Goal: Information Seeking & Learning: Find specific fact

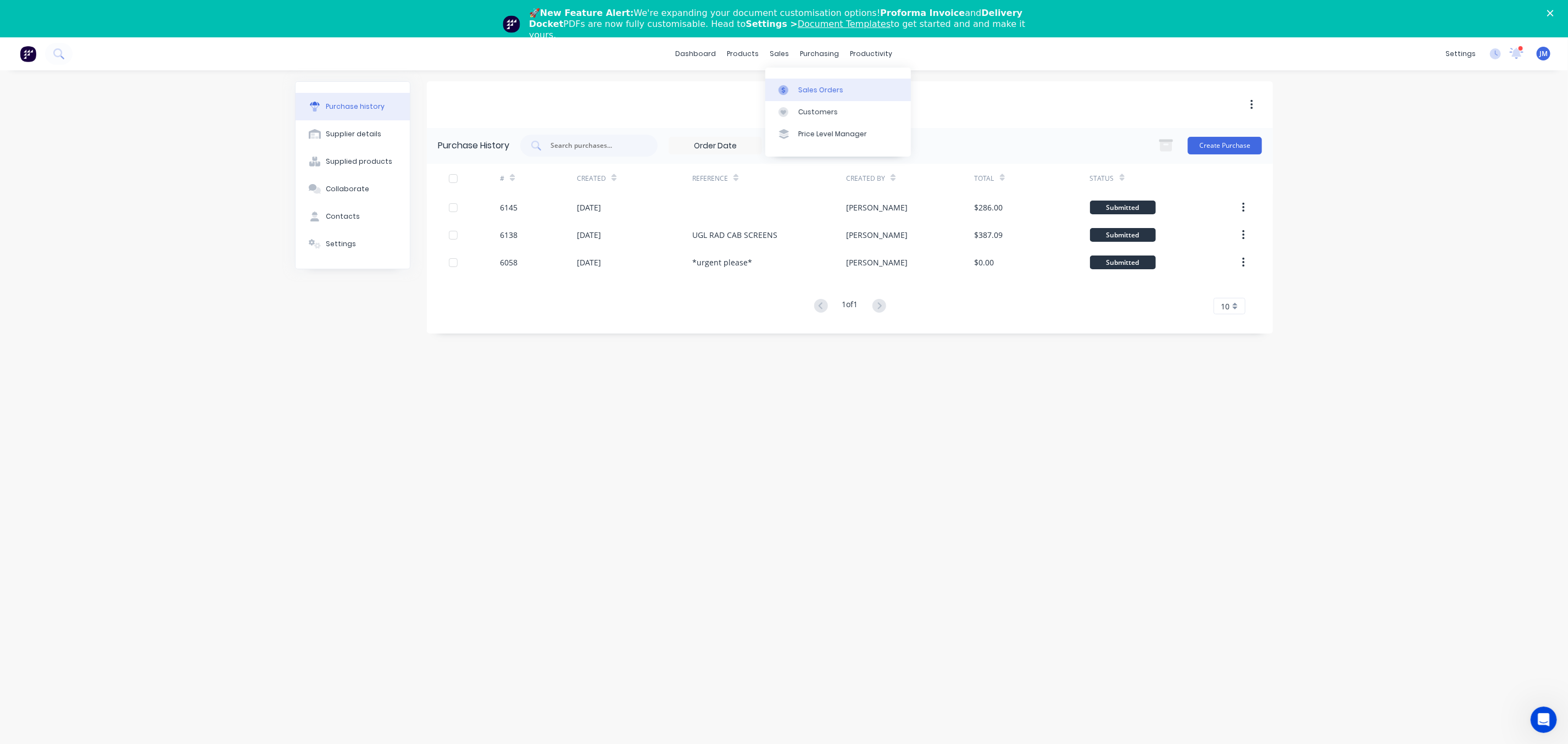
click at [825, 88] on div "Sales Orders" at bounding box center [821, 90] width 45 height 10
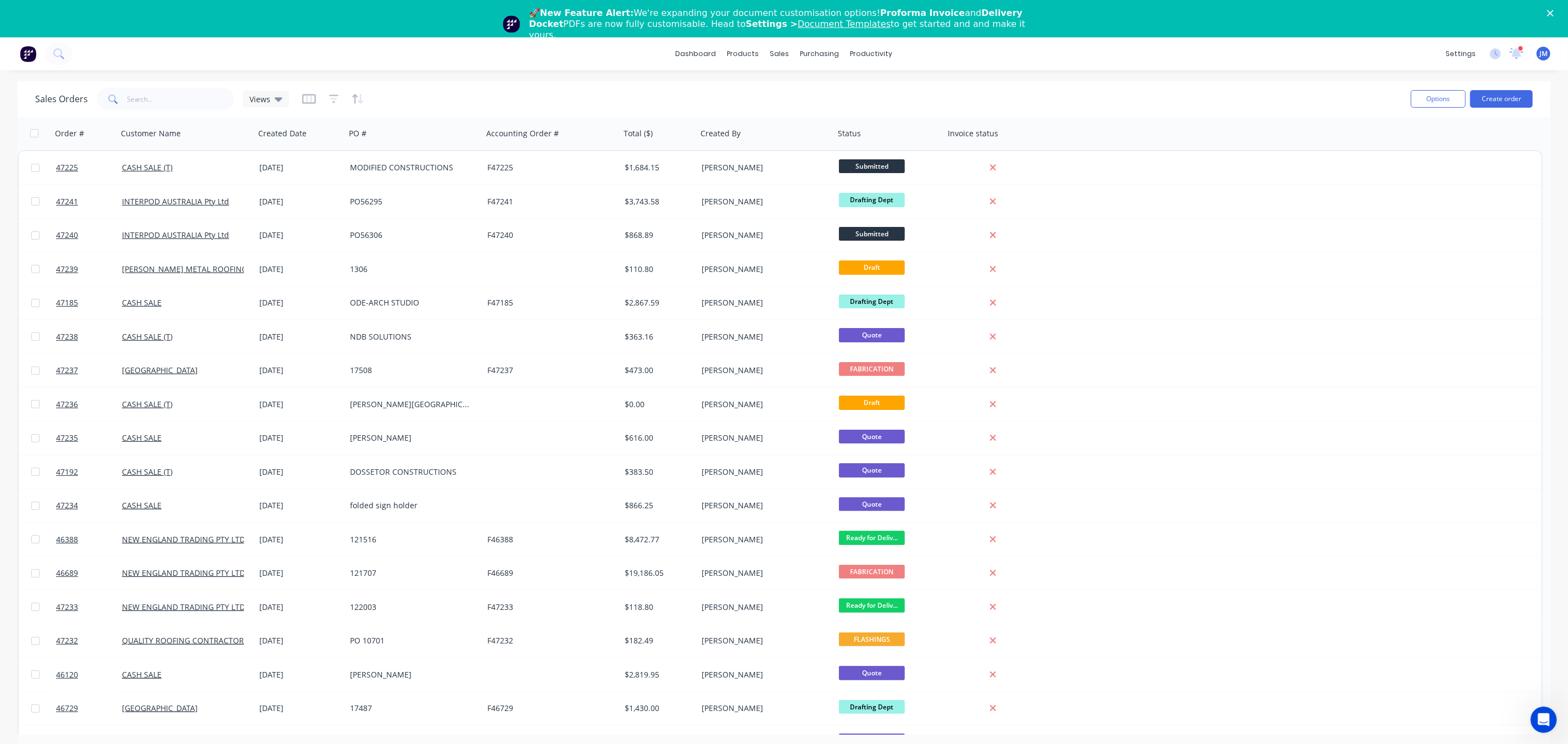
click at [125, 96] on span at bounding box center [112, 99] width 31 height 22
click at [166, 101] on input "text" at bounding box center [181, 99] width 107 height 22
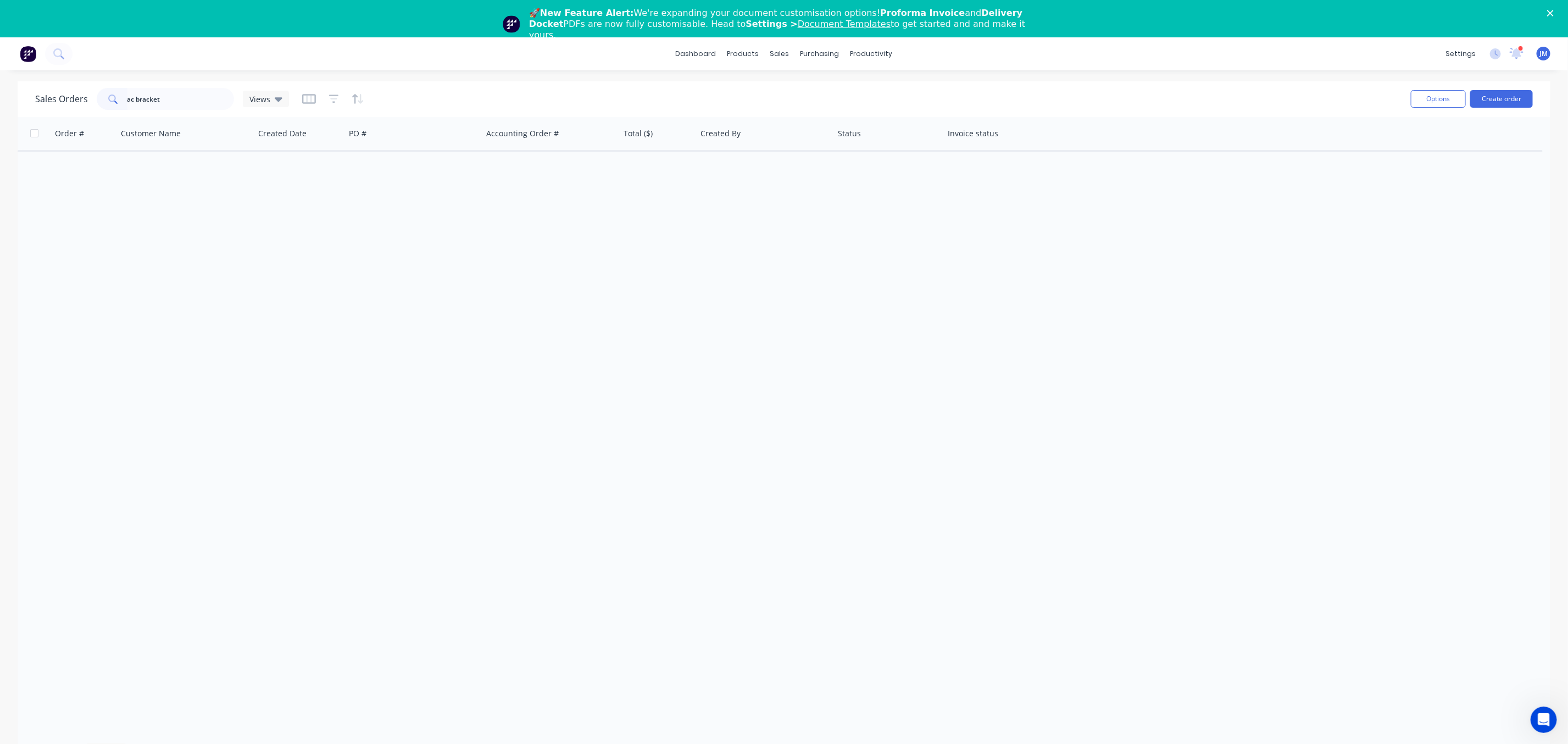
click at [369, 96] on div "Sales Orders ac bracket Views" at bounding box center [719, 99] width 1367 height 27
click at [355, 96] on icon "button" at bounding box center [358, 99] width 13 height 11
drag, startPoint x: 333, startPoint y: 246, endPoint x: 333, endPoint y: 222, distance: 24.0
click at [333, 246] on div "Order # Customer Name Created Date PO # Accounting Order # Total ($) Created By…" at bounding box center [784, 426] width 1533 height 618
click at [329, 91] on button "button" at bounding box center [334, 99] width 10 height 18
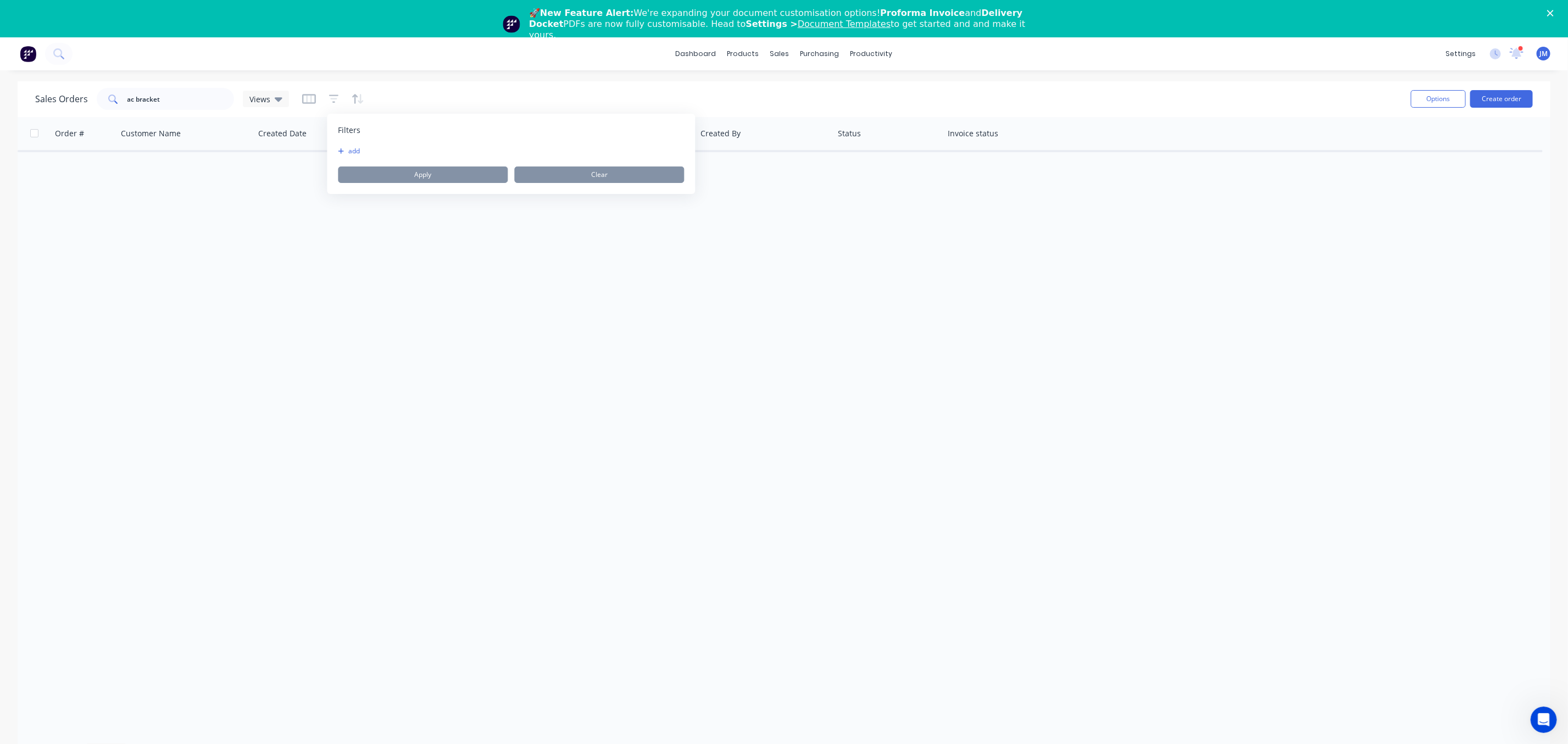
click at [340, 148] on icon "button" at bounding box center [342, 151] width 6 height 7
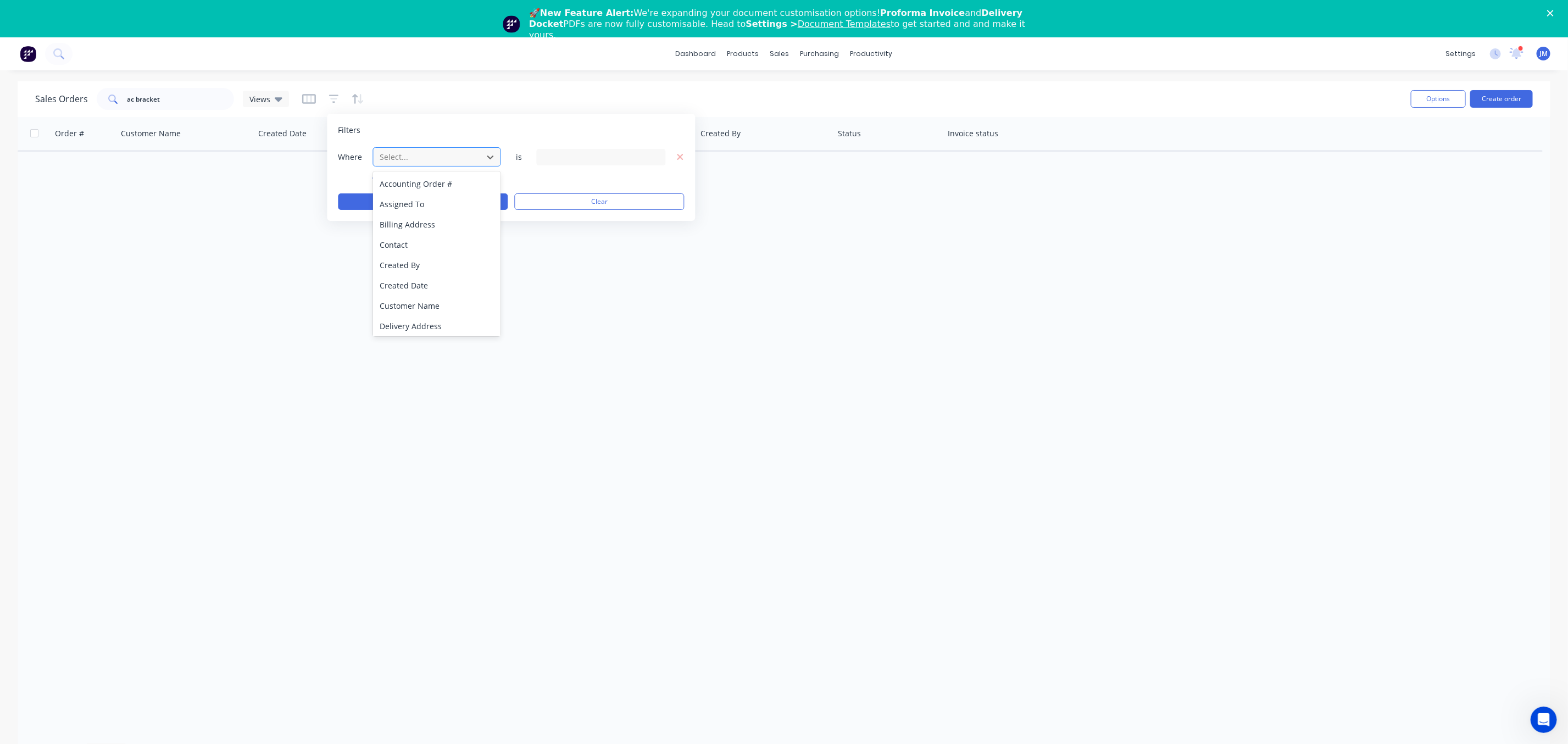
click at [427, 154] on div at bounding box center [428, 157] width 98 height 14
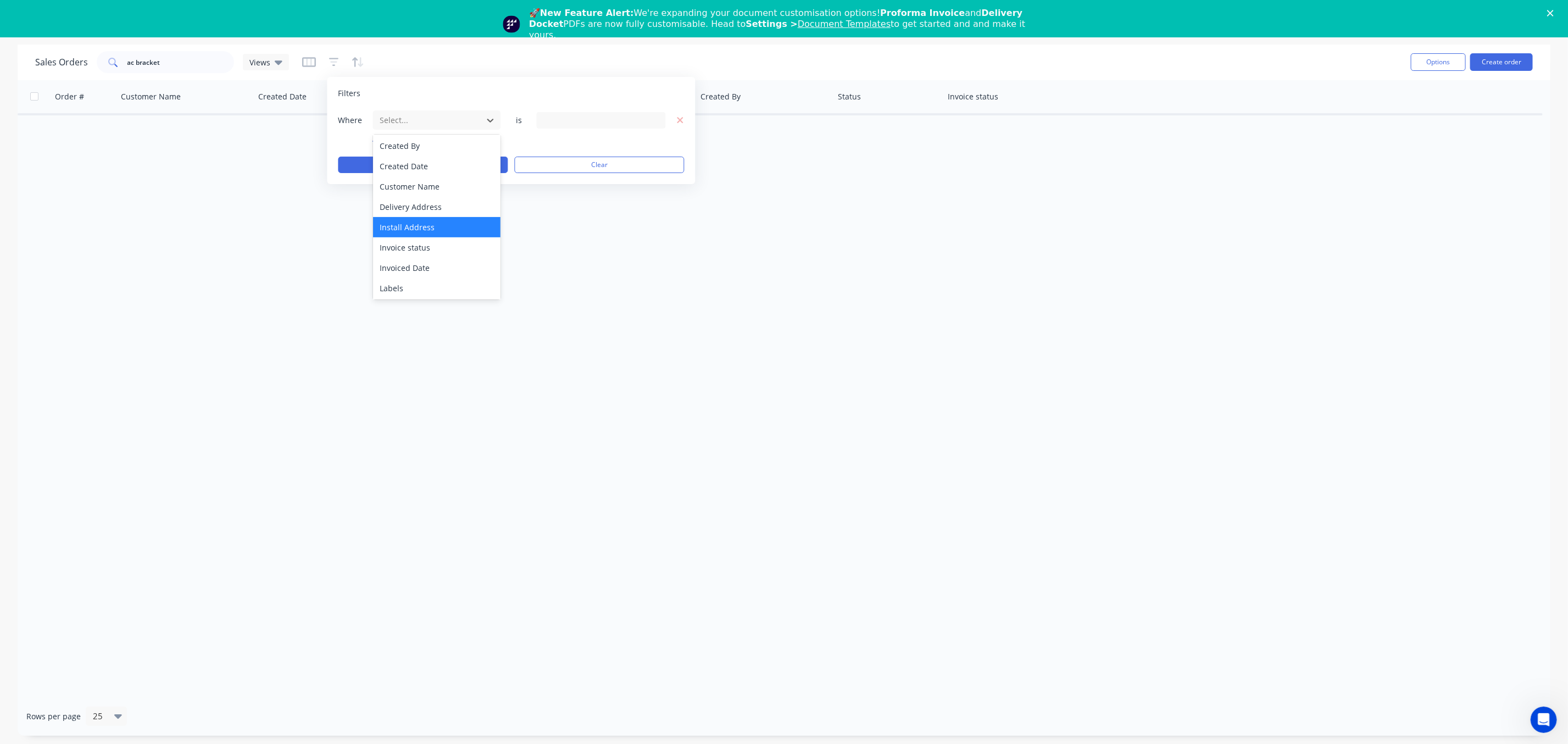
scroll to position [266, 0]
click at [419, 287] on div "Status" at bounding box center [437, 287] width 128 height 20
drag, startPoint x: 440, startPoint y: 155, endPoint x: 435, endPoint y: 160, distance: 7.1
click at [439, 155] on div "Where Status is 13 Status selected add Apply Clear" at bounding box center [512, 141] width 346 height 63
click at [429, 169] on button "Apply" at bounding box center [423, 165] width 170 height 17
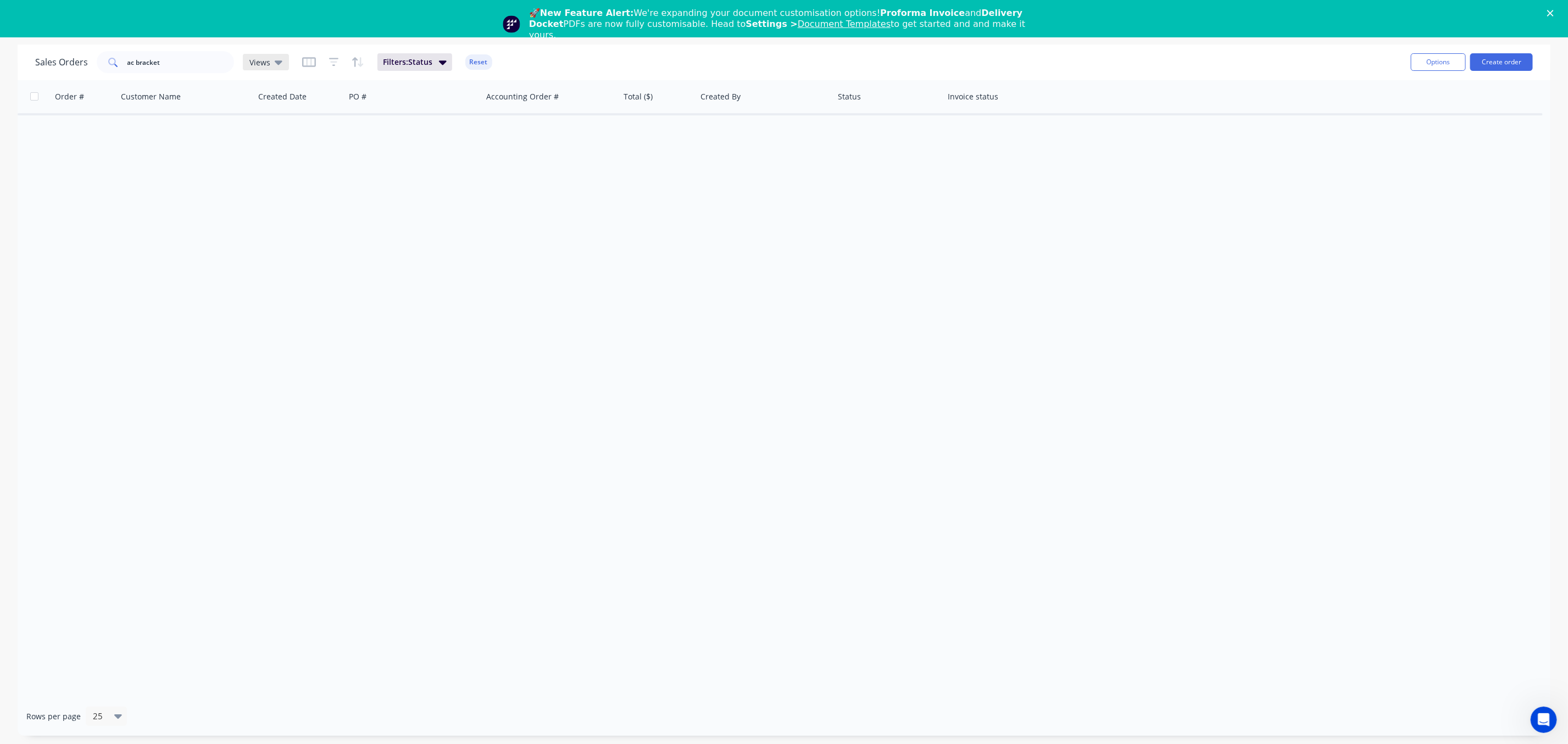
click at [255, 61] on span "Views" at bounding box center [260, 62] width 21 height 12
click at [233, 399] on div "Order # Customer Name Created Date PO # Accounting Order # Total ($) Created By…" at bounding box center [784, 389] width 1533 height 618
click at [1558, 14] on div "🚀 New Feature Alert: We're expanding your document customisation options! Profo…" at bounding box center [784, 24] width 1568 height 39
click at [1554, 15] on icon "Close" at bounding box center [1550, 13] width 7 height 7
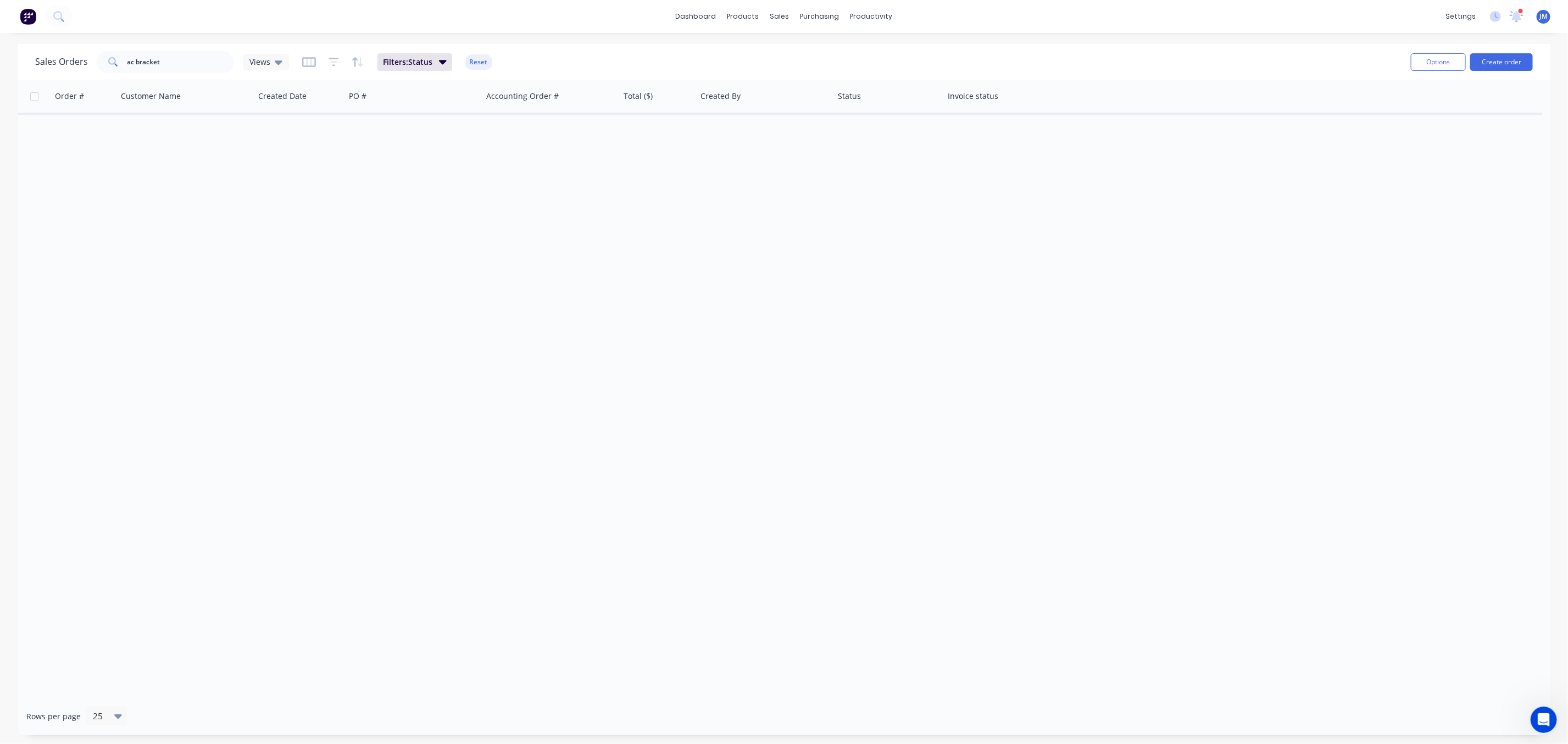
scroll to position [0, 0]
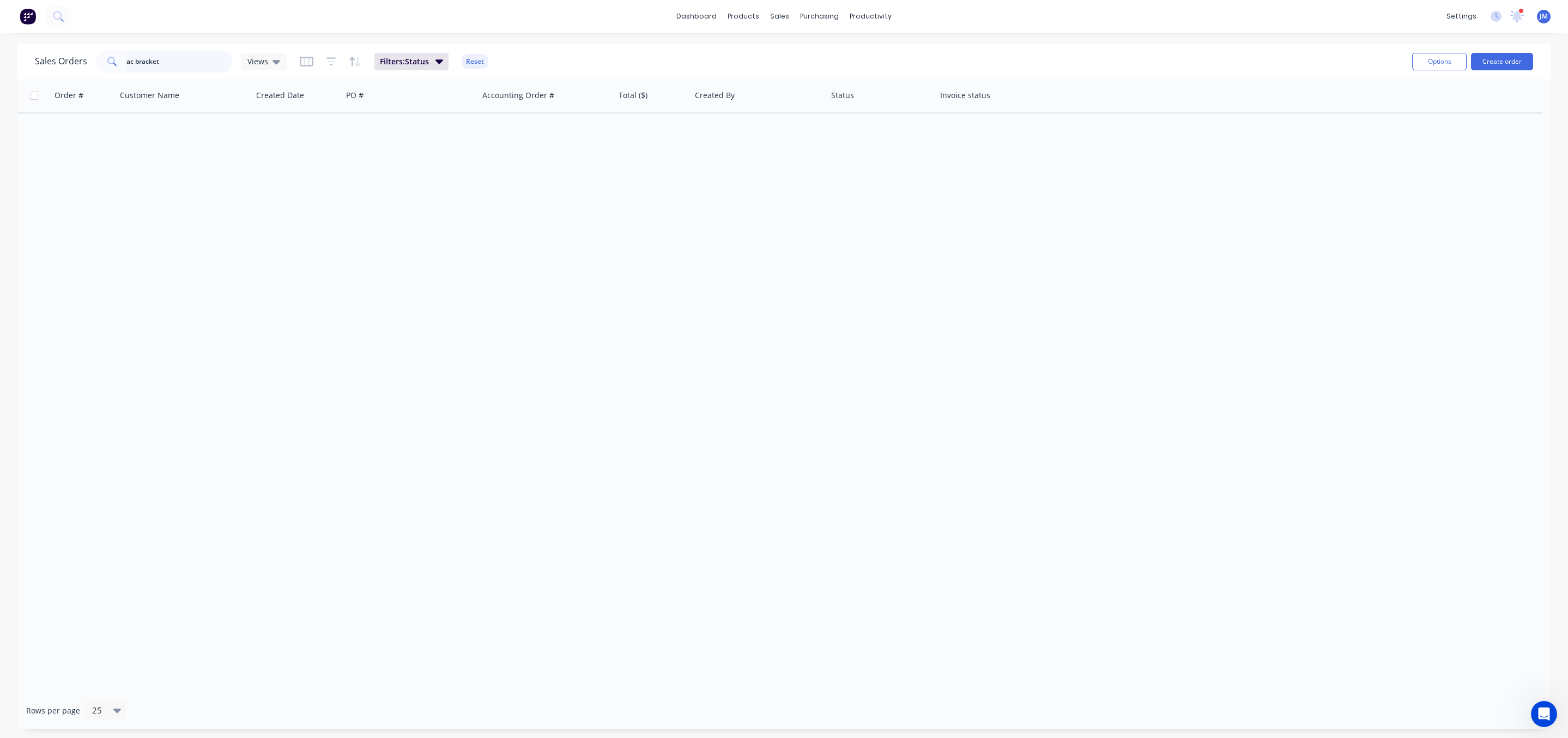
click at [169, 71] on input "ac bracket" at bounding box center [180, 62] width 107 height 22
drag, startPoint x: 175, startPoint y: 69, endPoint x: 54, endPoint y: 72, distance: 121.0
click at [57, 74] on div "Sales Orders ac bracket Views Filters: Status Reset" at bounding box center [719, 62] width 1368 height 27
type input "ac"
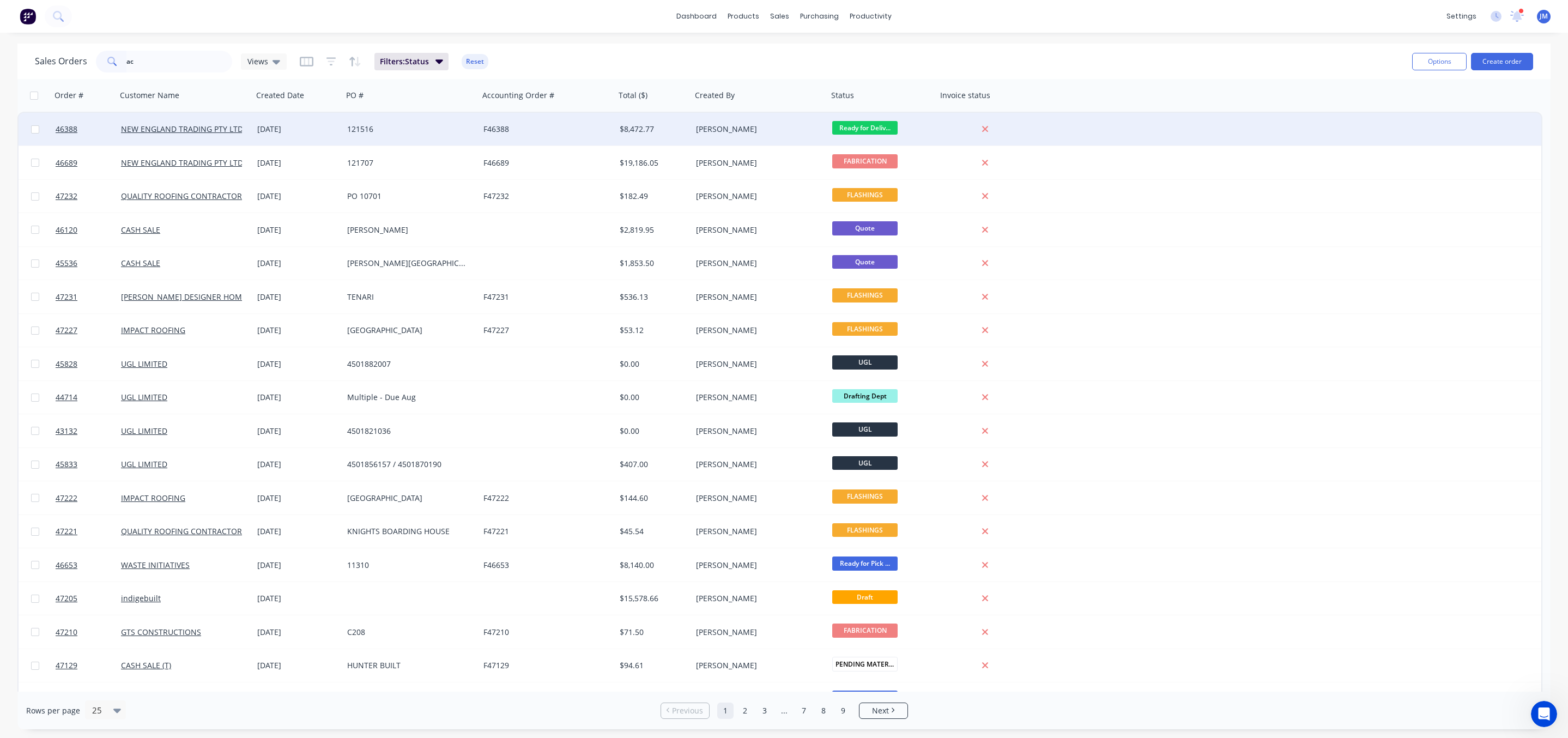
click at [414, 124] on div "121516" at bounding box center [407, 129] width 121 height 11
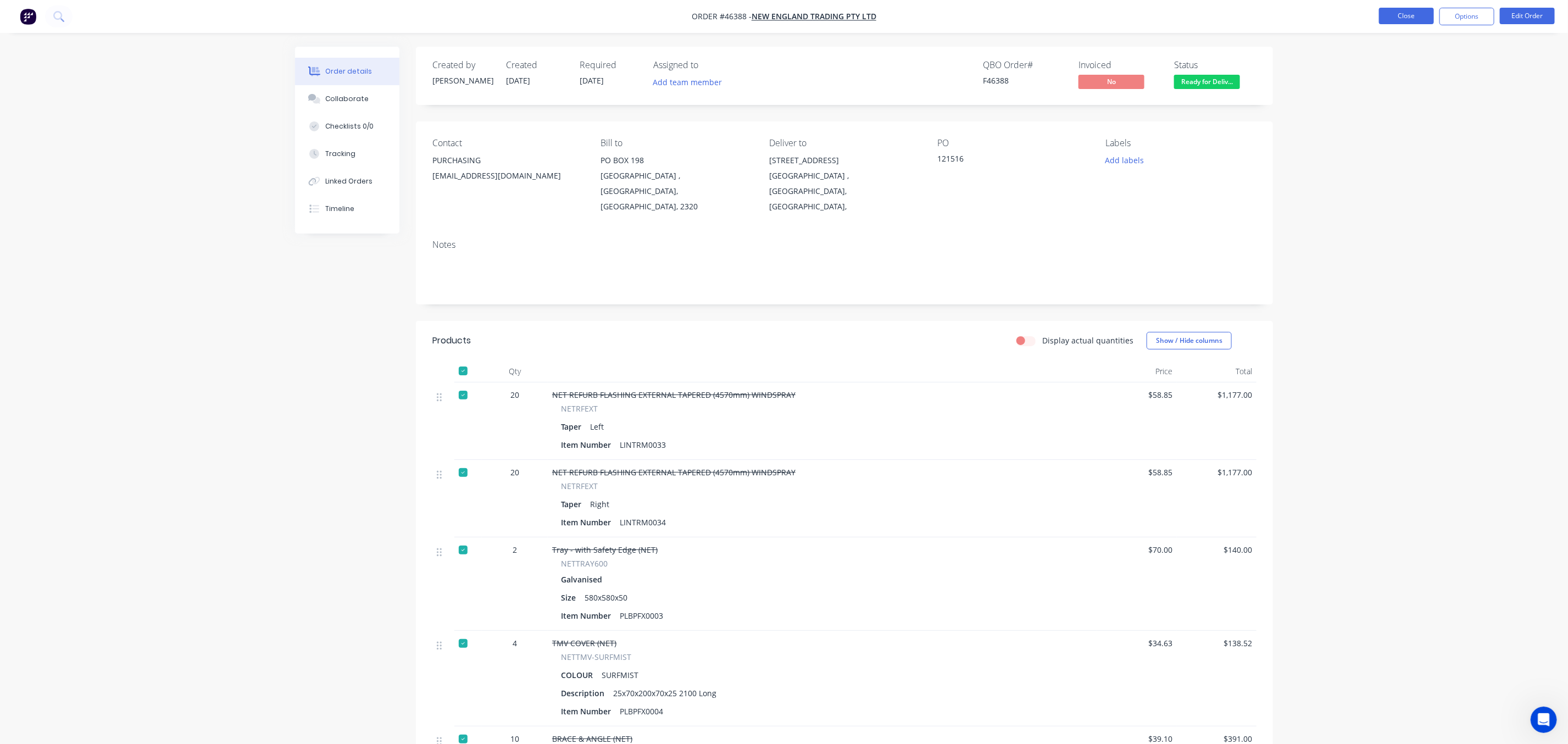
click at [1404, 23] on button "Close" at bounding box center [1407, 16] width 55 height 17
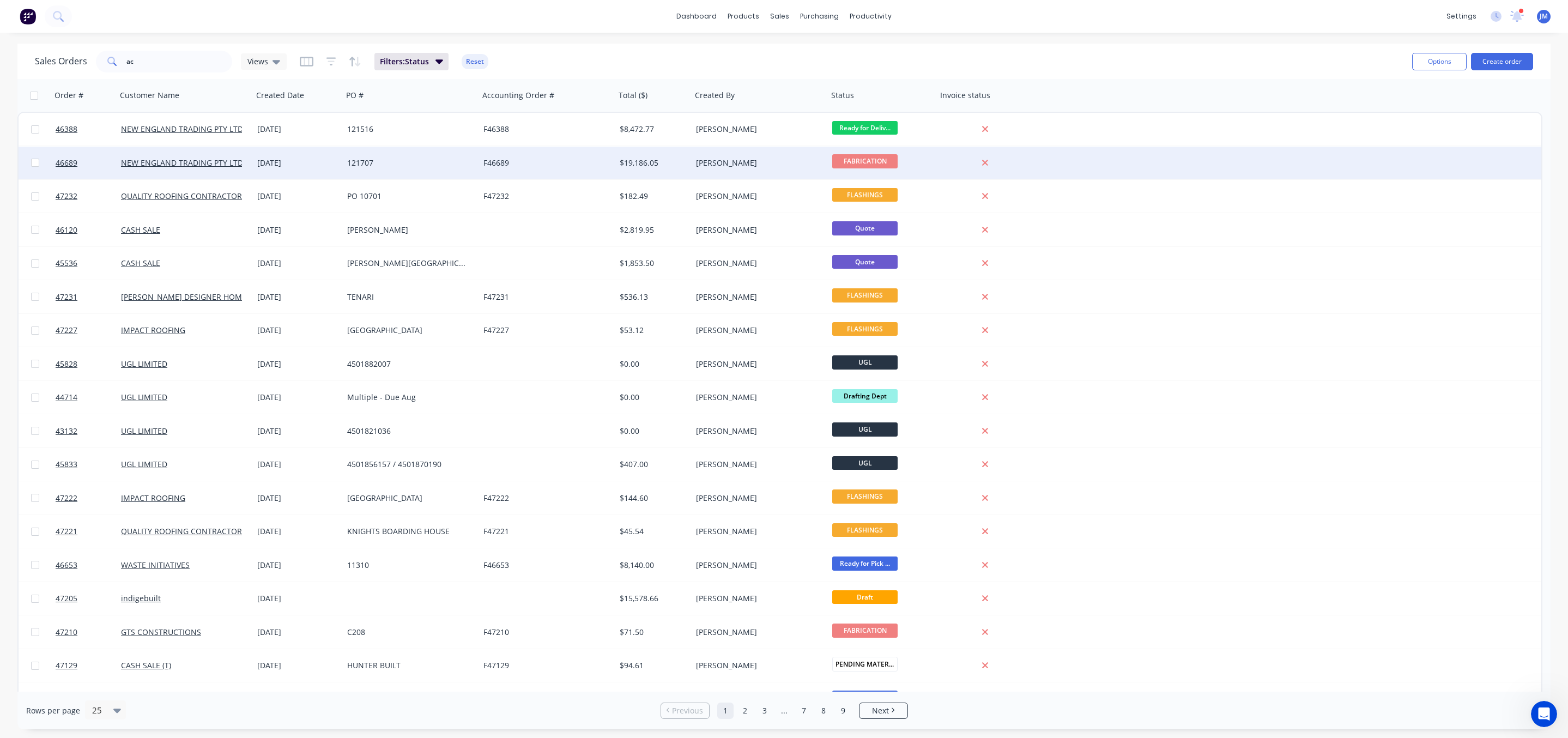
click at [466, 163] on div "121707" at bounding box center [407, 163] width 121 height 11
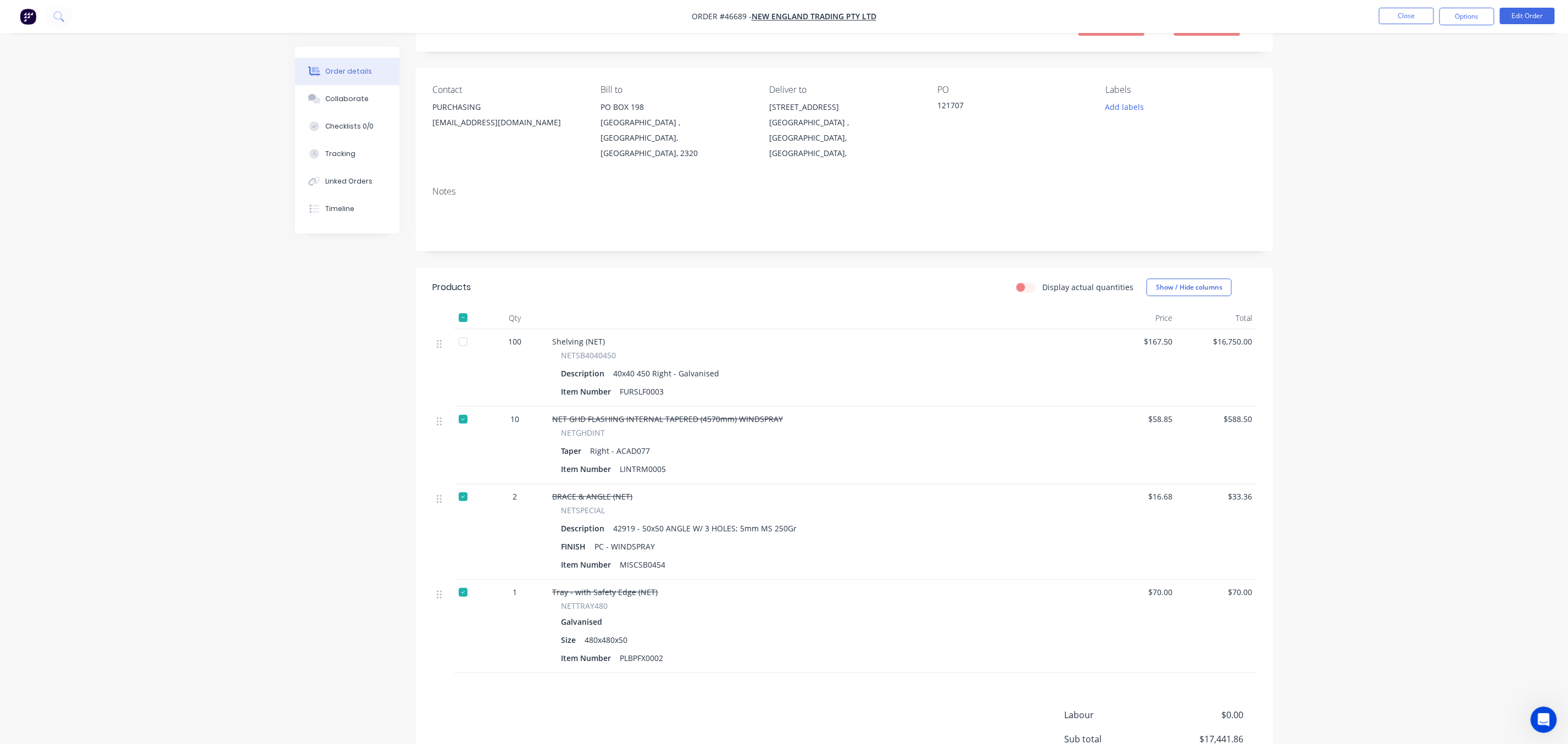
scroll to position [82, 0]
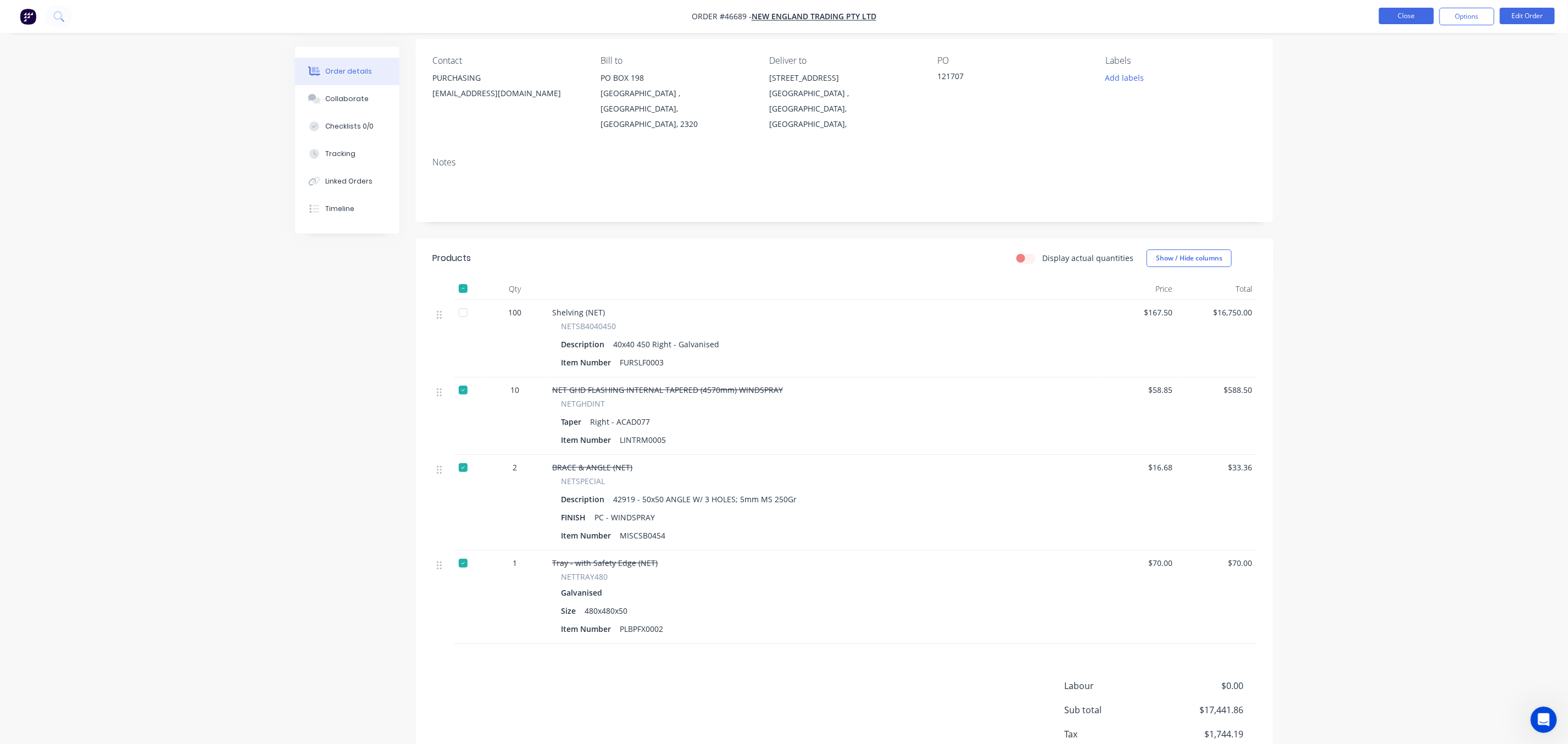
click at [1413, 15] on button "Close" at bounding box center [1407, 16] width 55 height 17
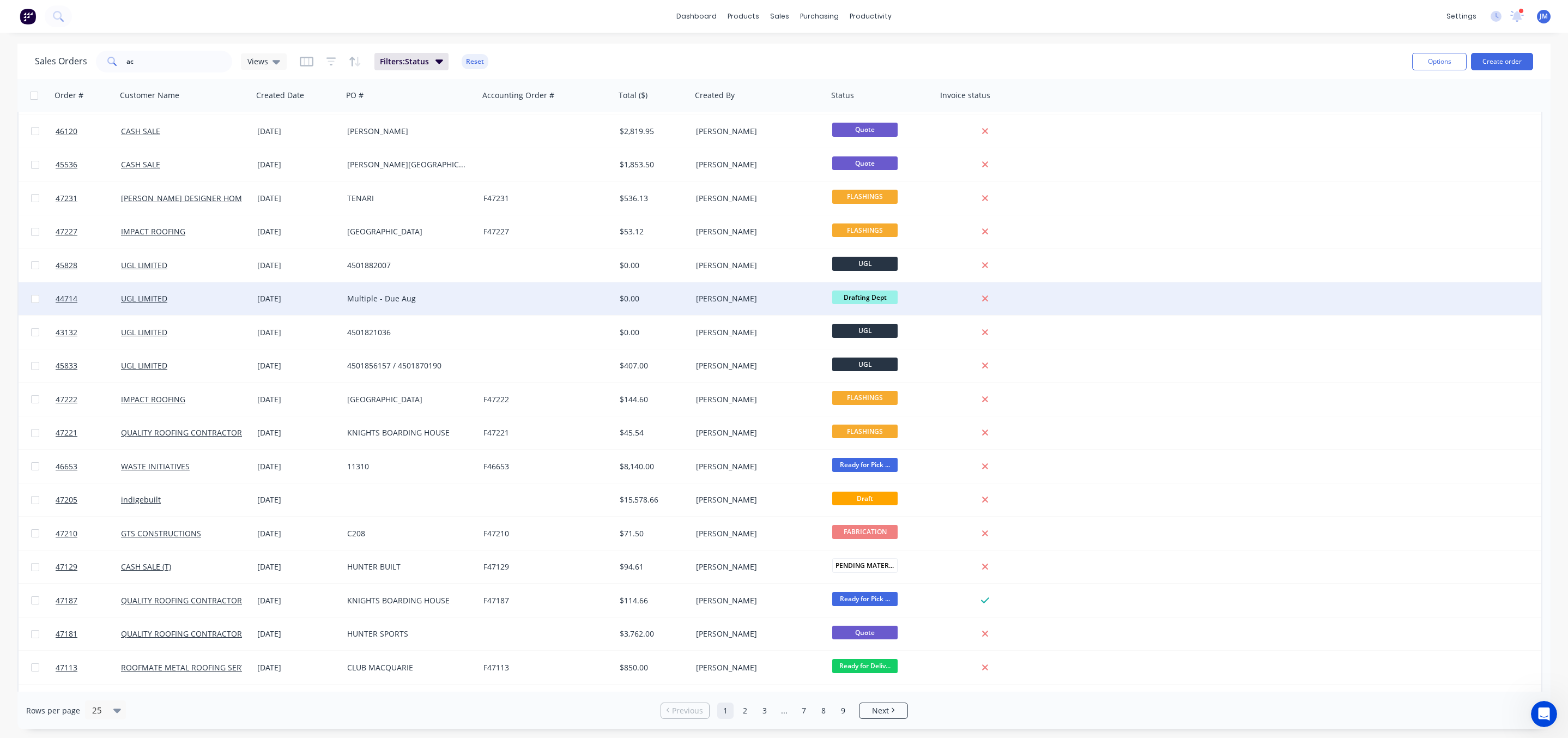
scroll to position [258, 0]
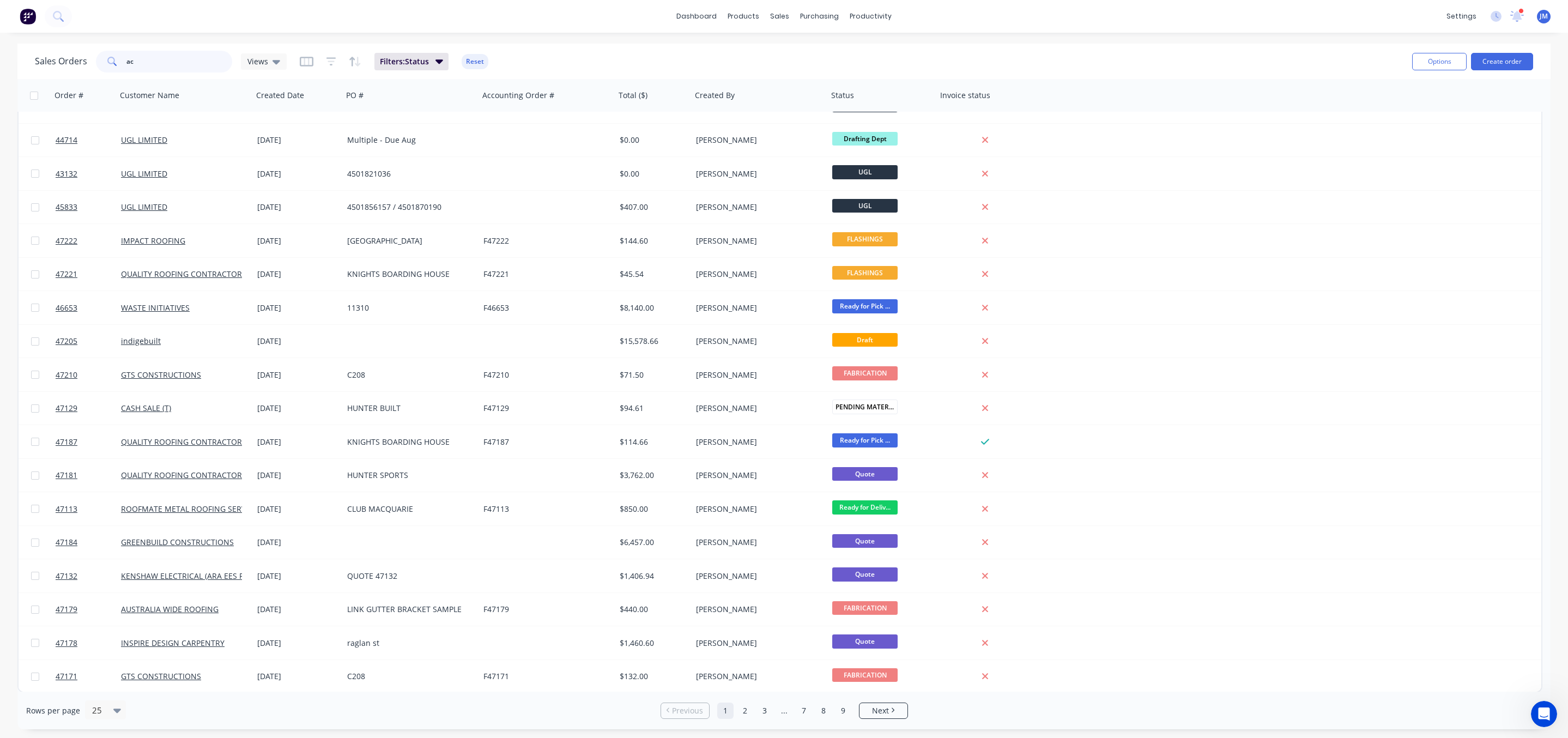
drag, startPoint x: 163, startPoint y: 67, endPoint x: -1, endPoint y: 61, distance: 164.1
click at [0, 61] on html "dashboard products sales purchasing productivity dashboard products Product Cat…" at bounding box center [784, 369] width 1568 height 738
type input "[GEOGRAPHIC_DATA]"
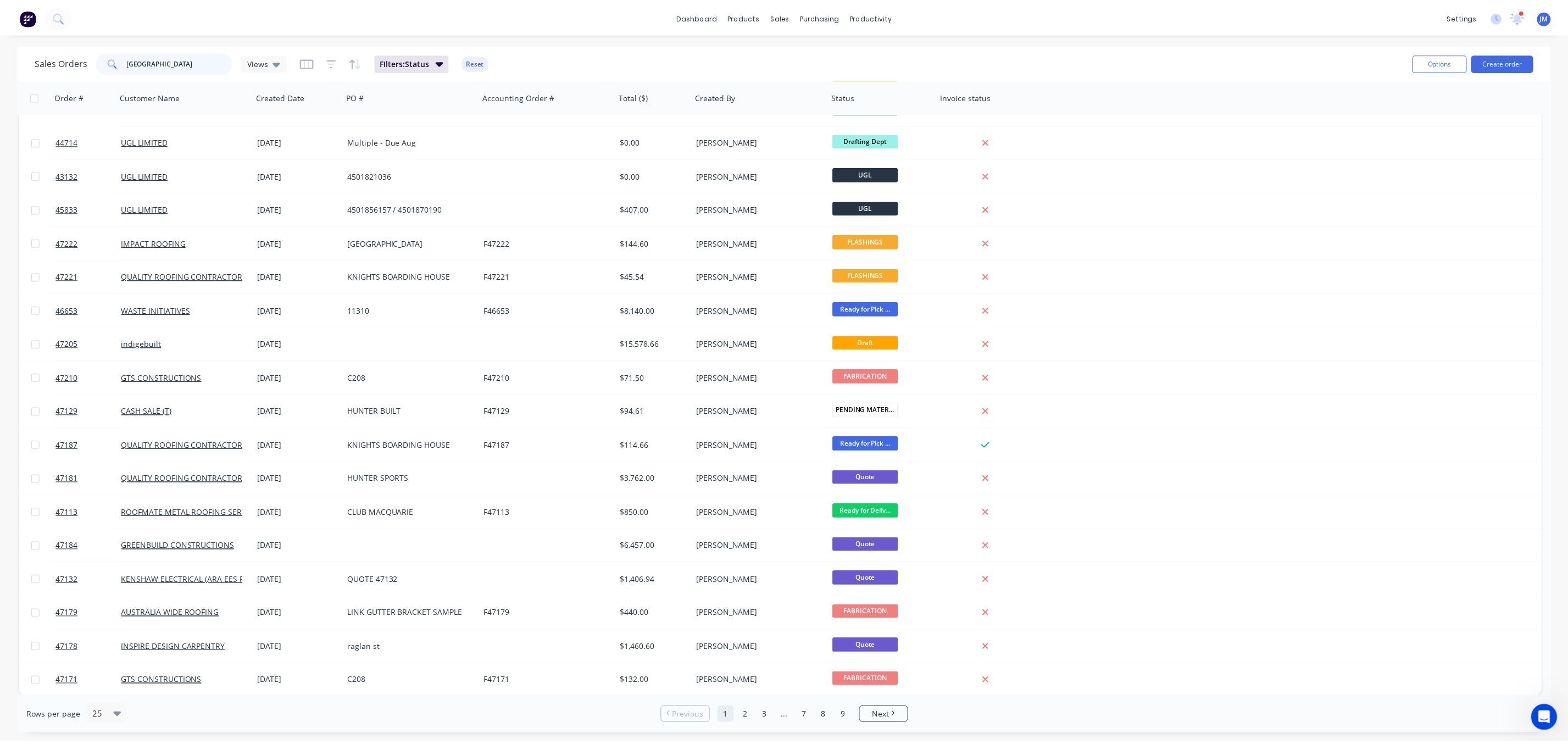
scroll to position [0, 0]
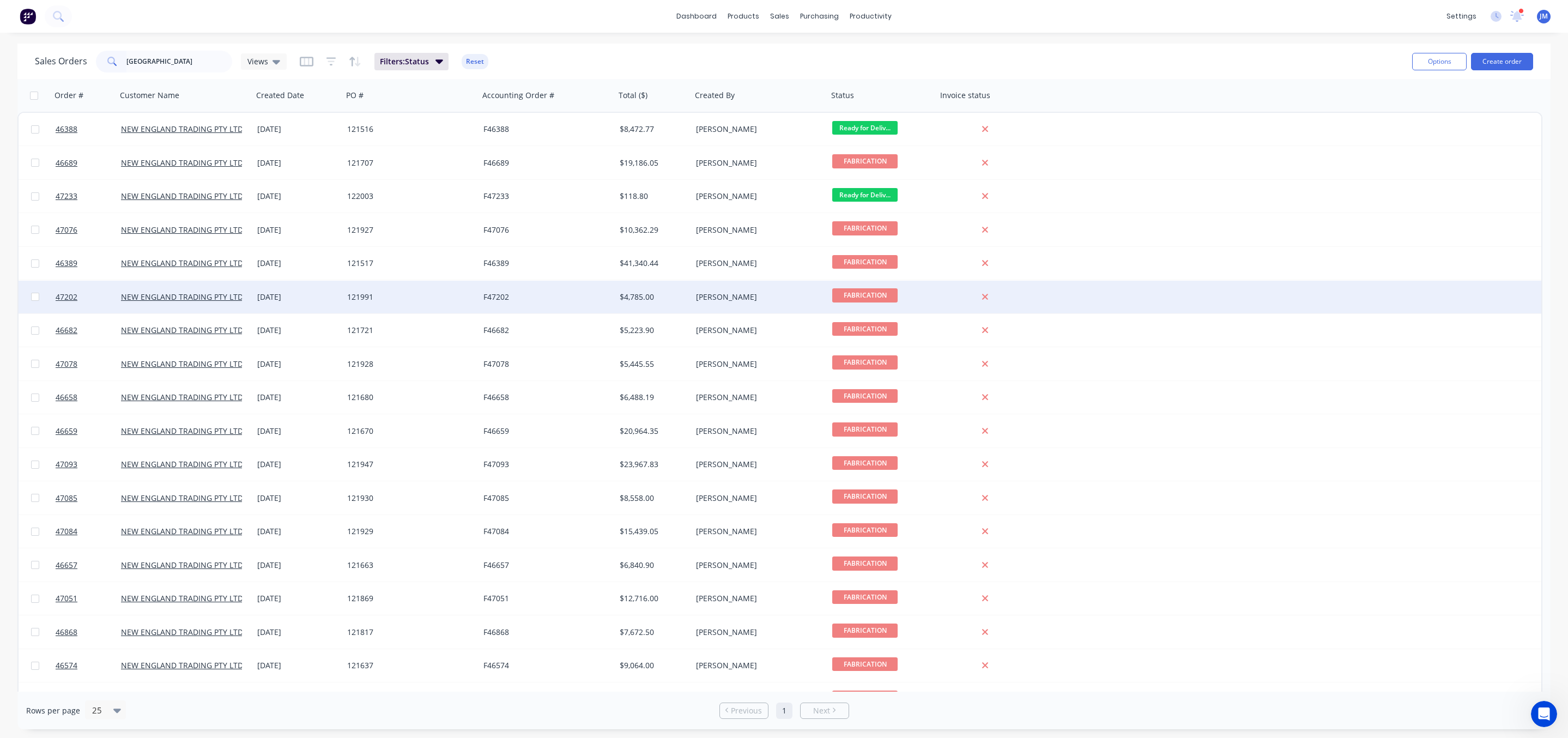
click at [316, 308] on div "[DATE]" at bounding box center [298, 297] width 90 height 33
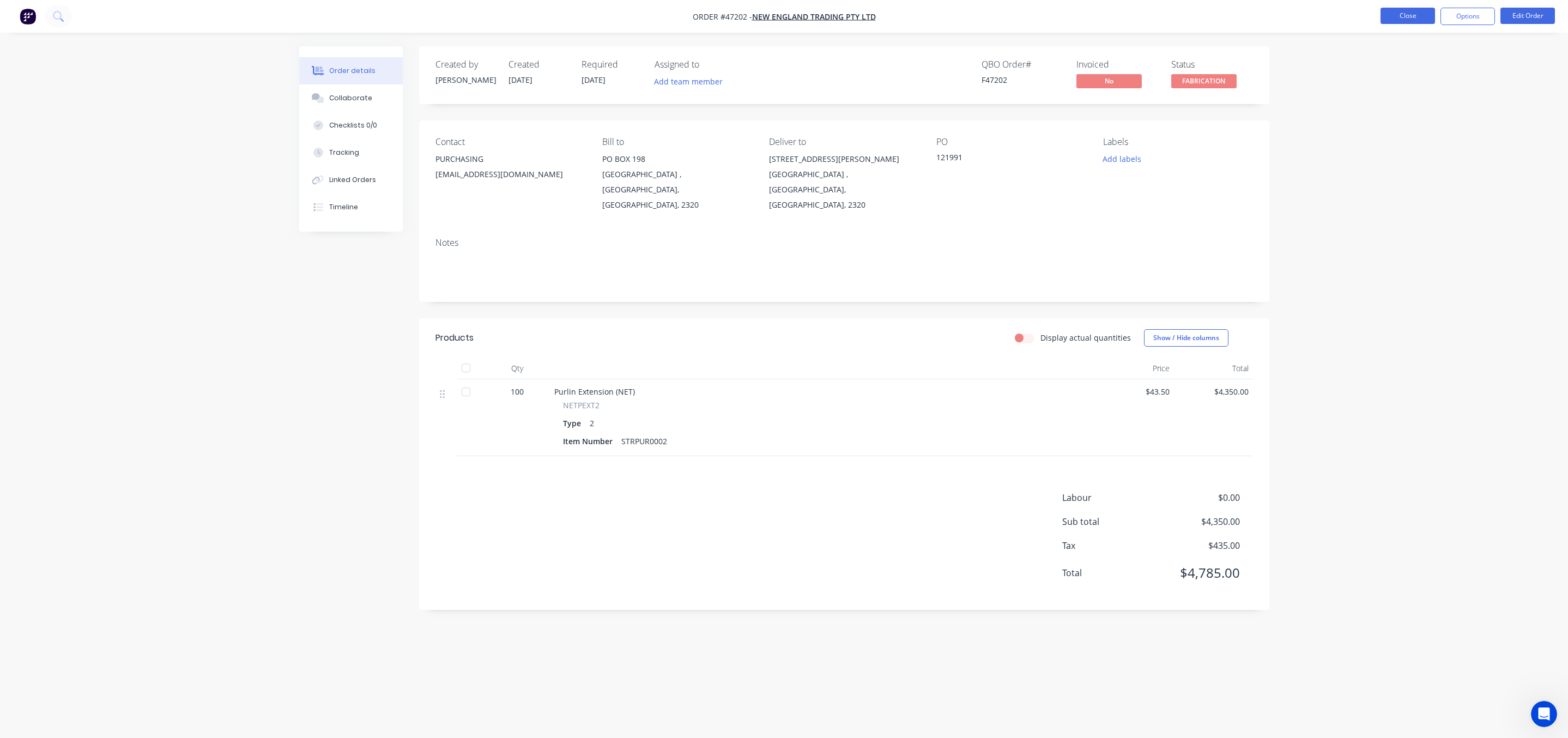
click at [1410, 23] on button "Close" at bounding box center [1408, 16] width 55 height 16
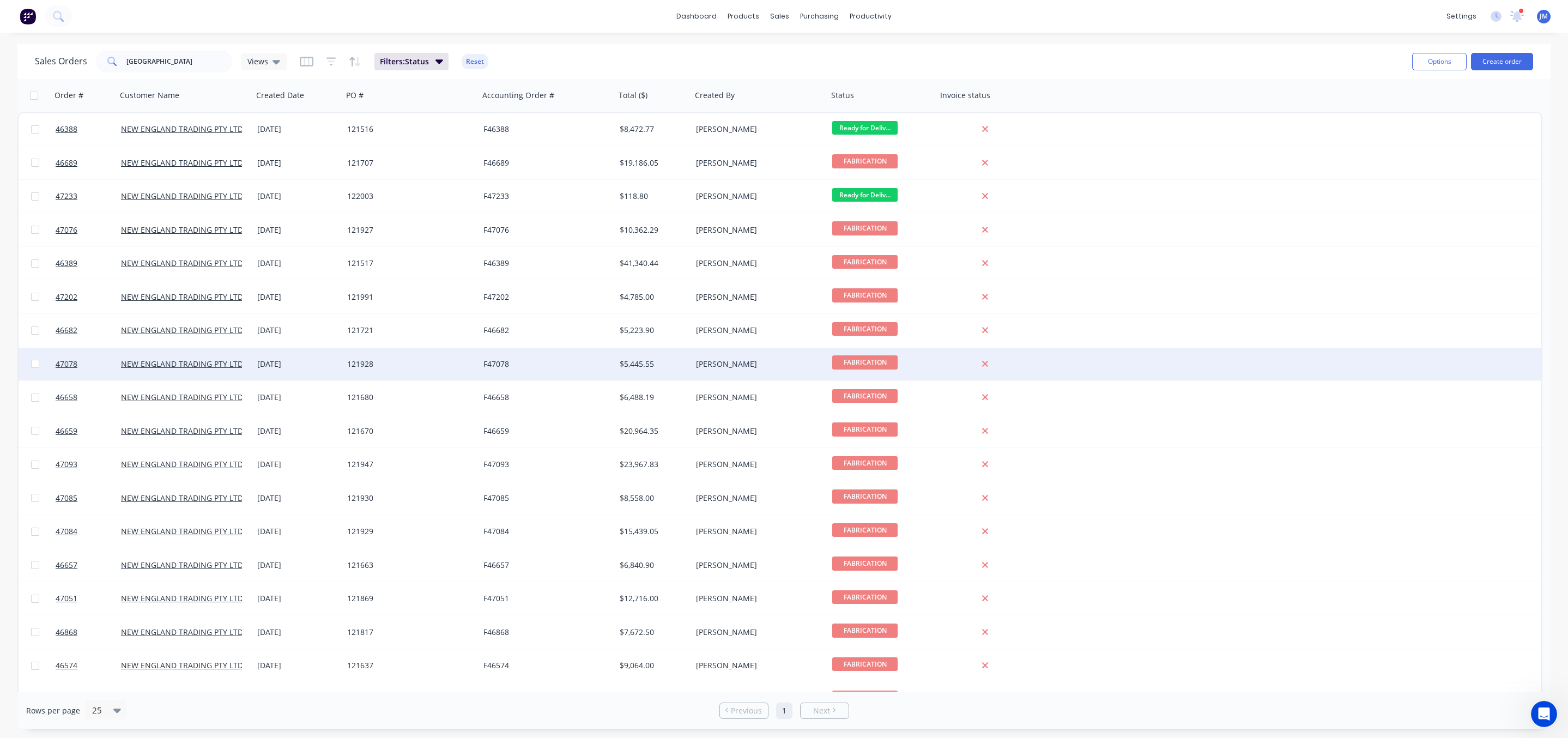
click at [525, 374] on div "F47078" at bounding box center [547, 364] width 136 height 33
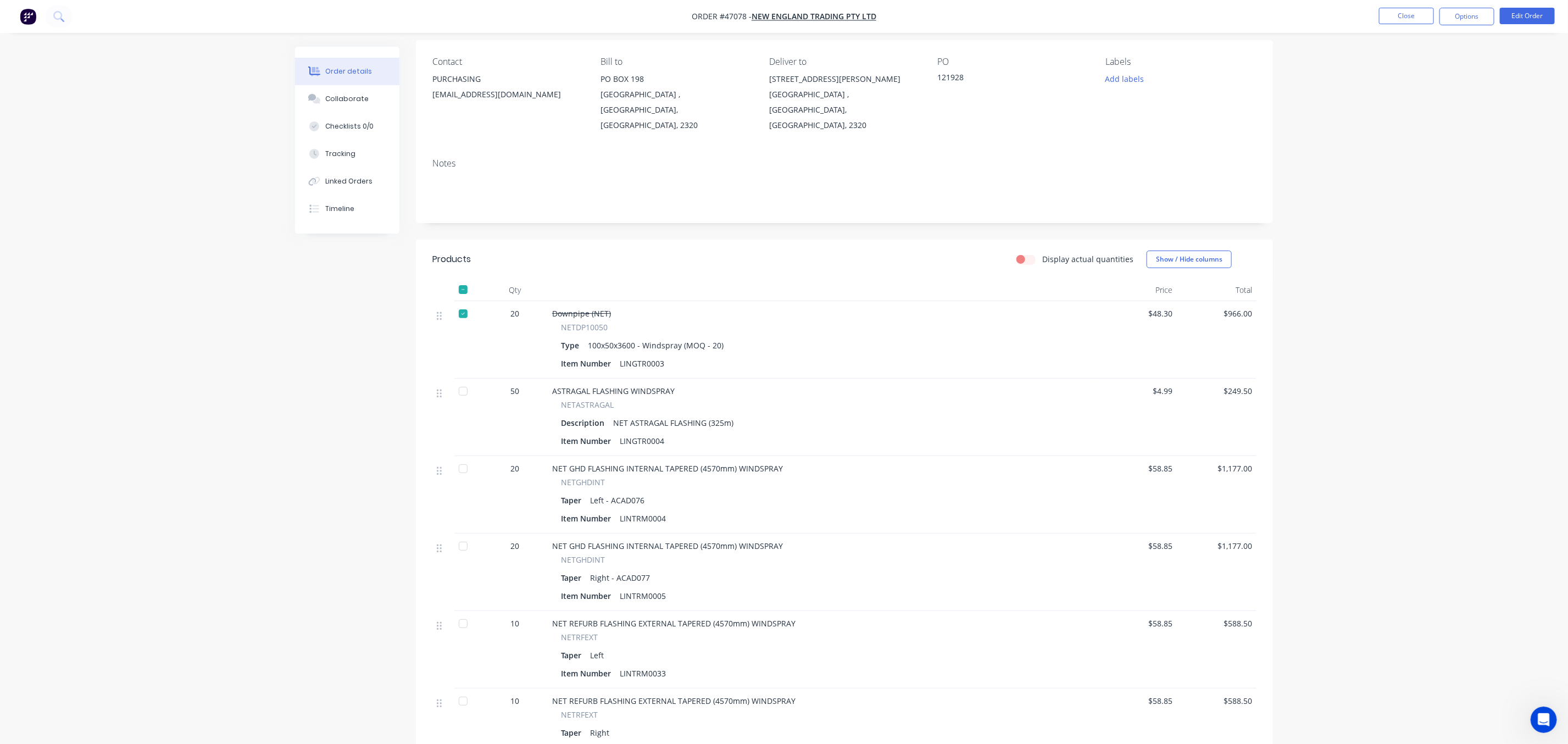
scroll to position [82, 0]
click at [1421, 20] on button "Close" at bounding box center [1407, 16] width 55 height 17
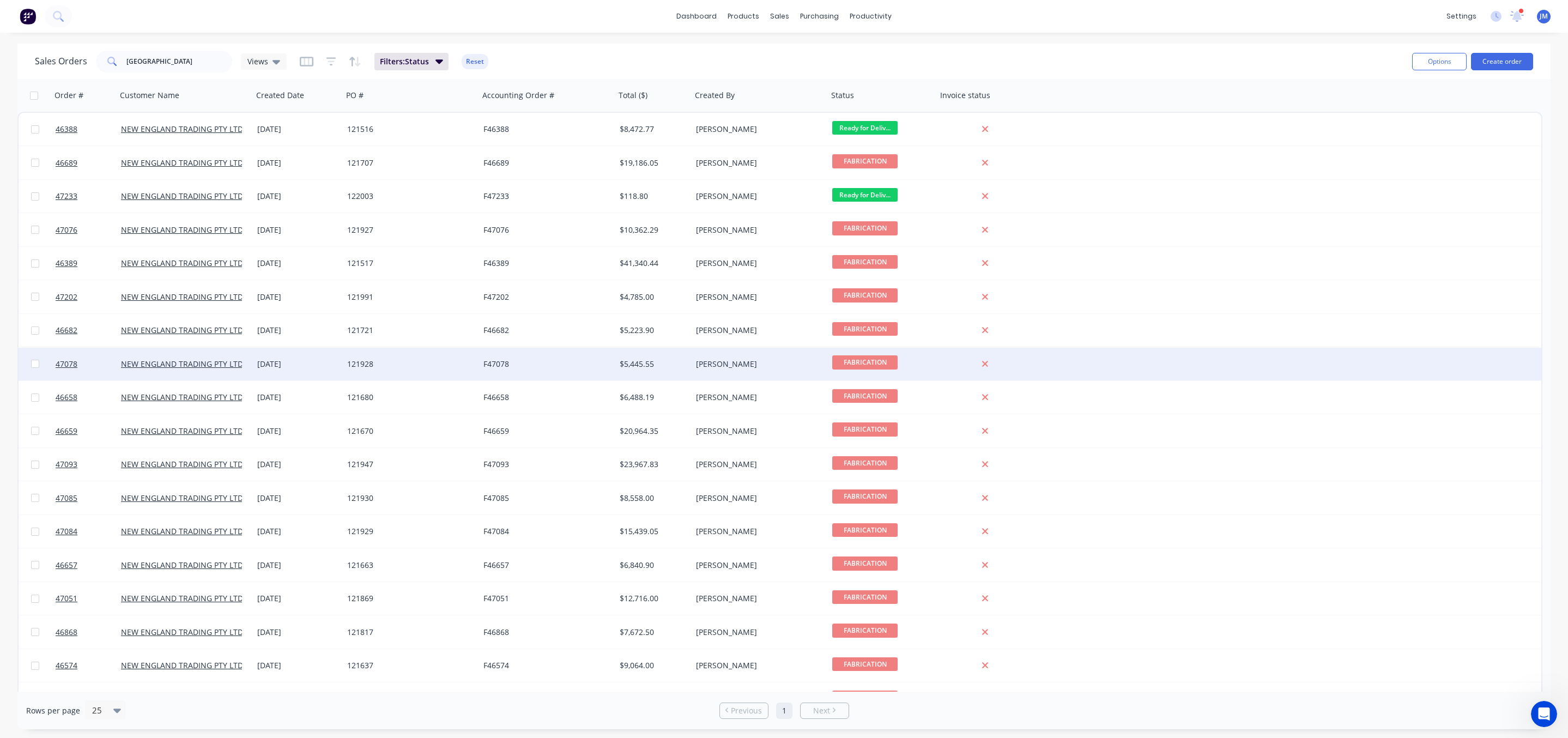
scroll to position [23, 0]
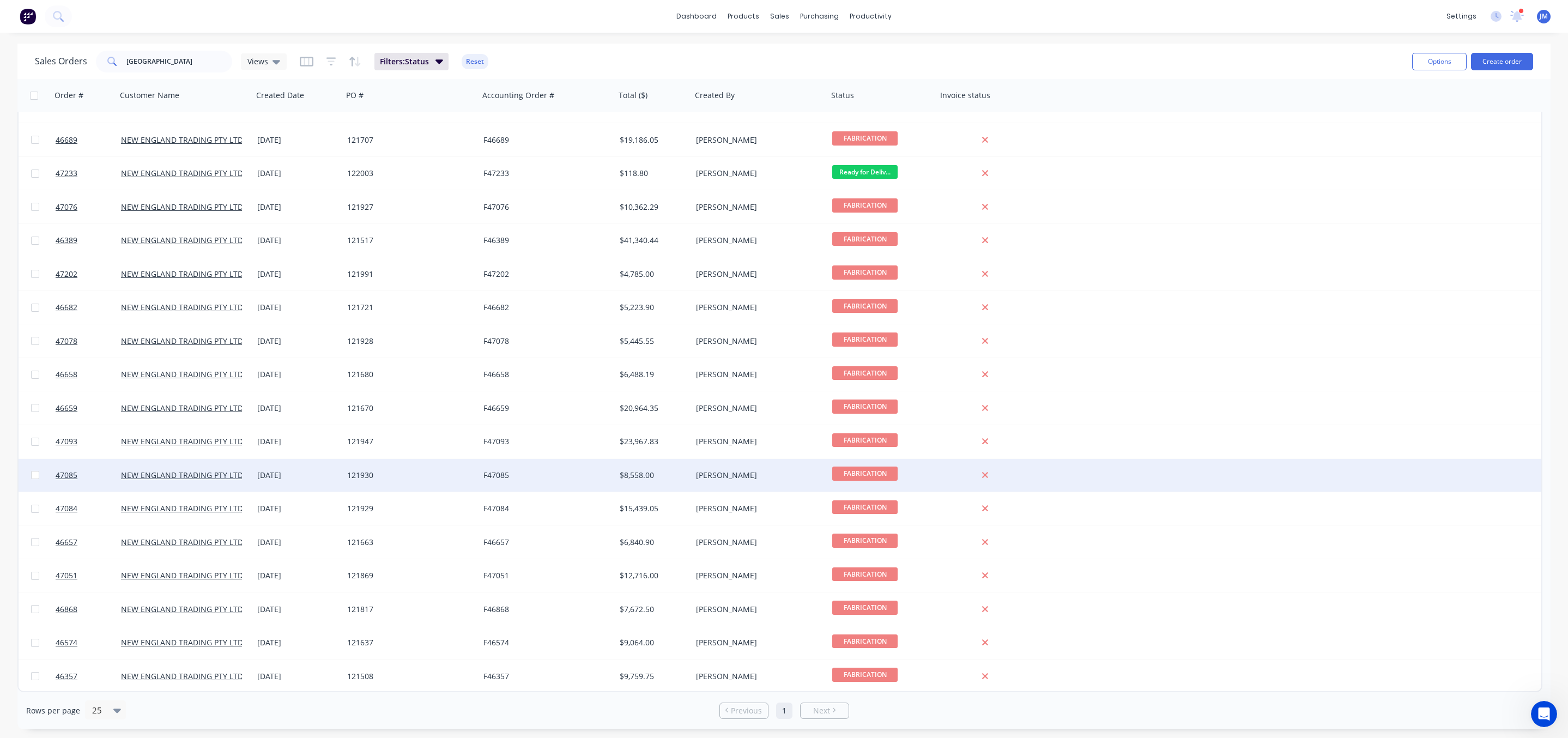
click at [671, 479] on div "$8,558.00" at bounding box center [652, 476] width 65 height 11
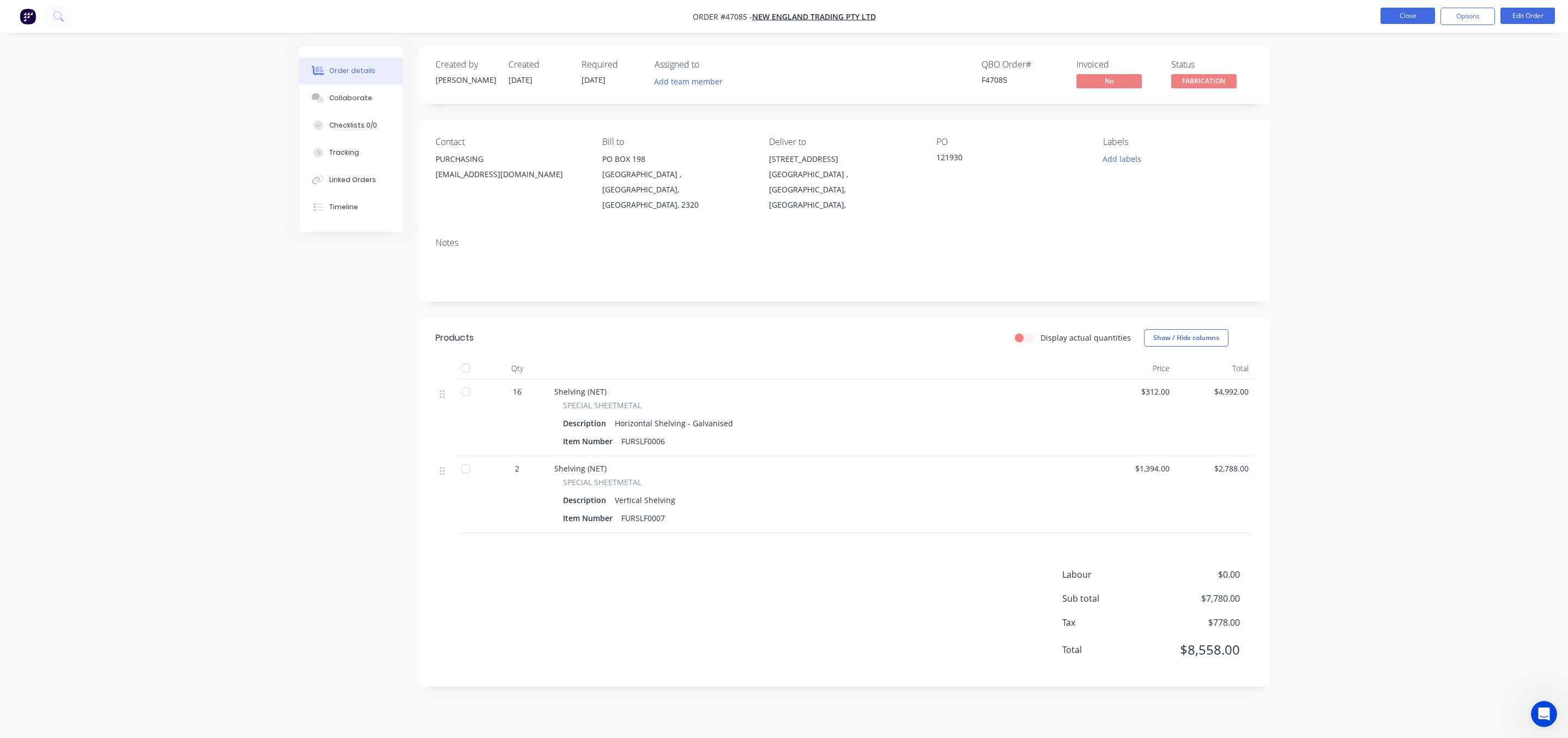
click at [1402, 18] on button "Close" at bounding box center [1408, 16] width 55 height 16
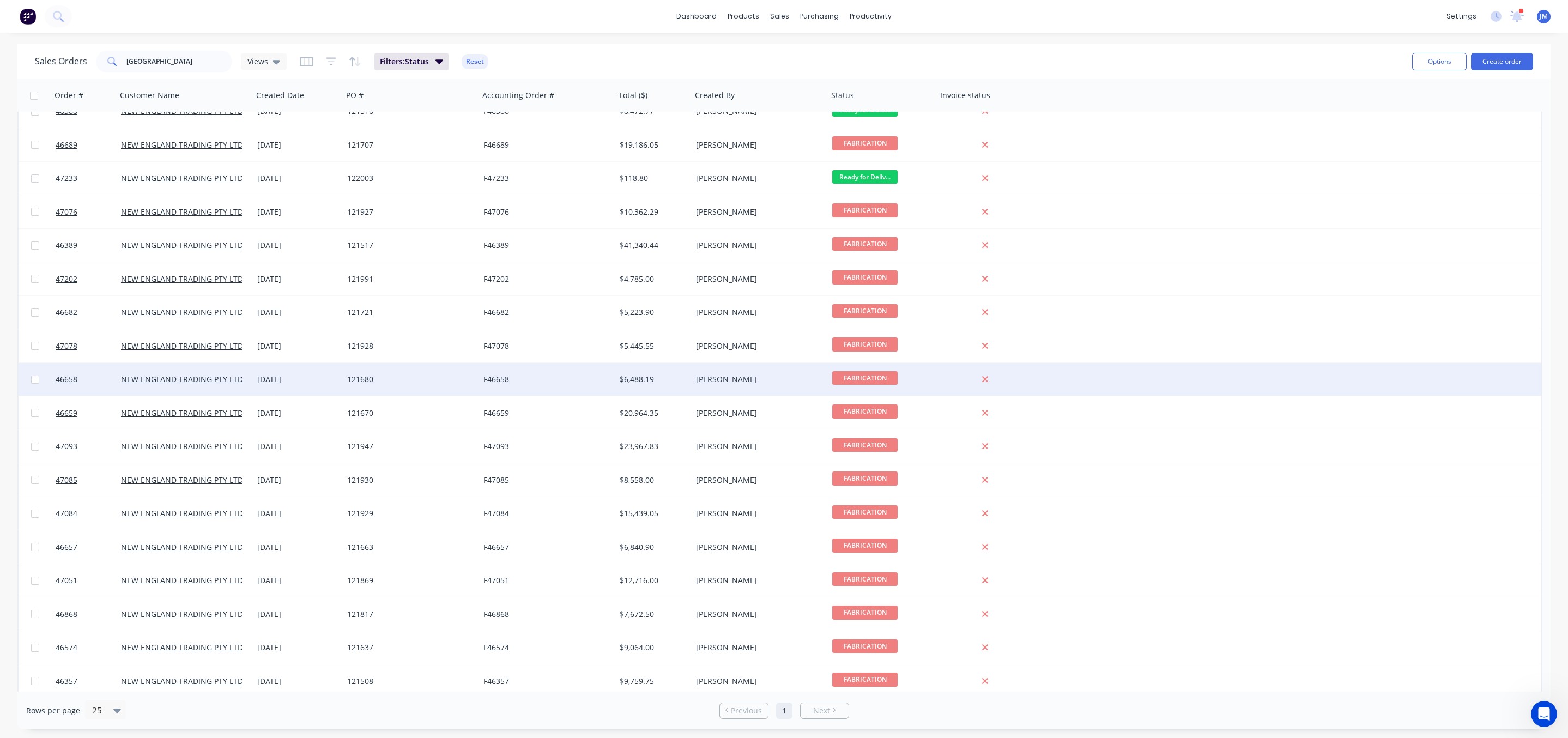
scroll to position [23, 0]
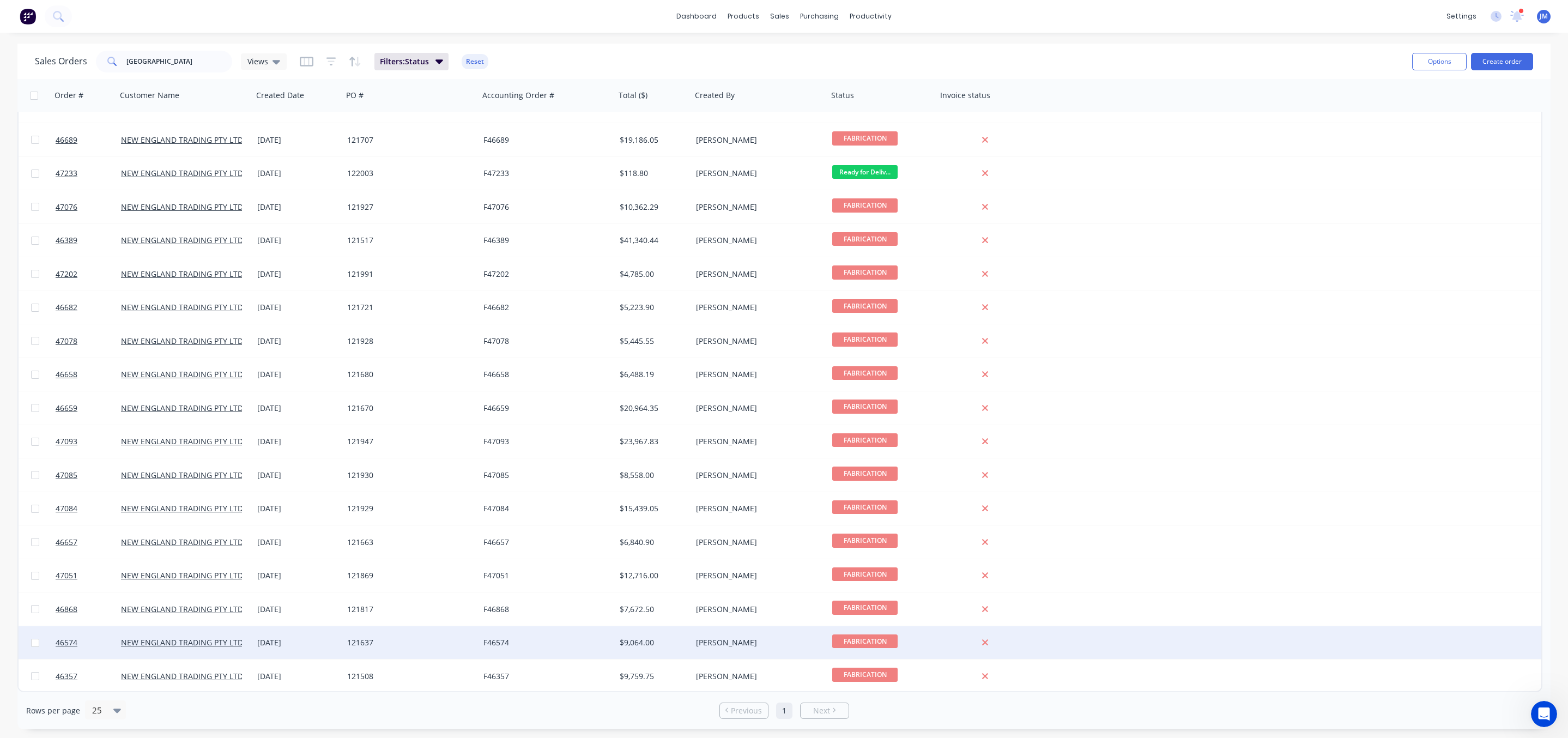
click at [532, 648] on div "F46574" at bounding box center [547, 643] width 136 height 33
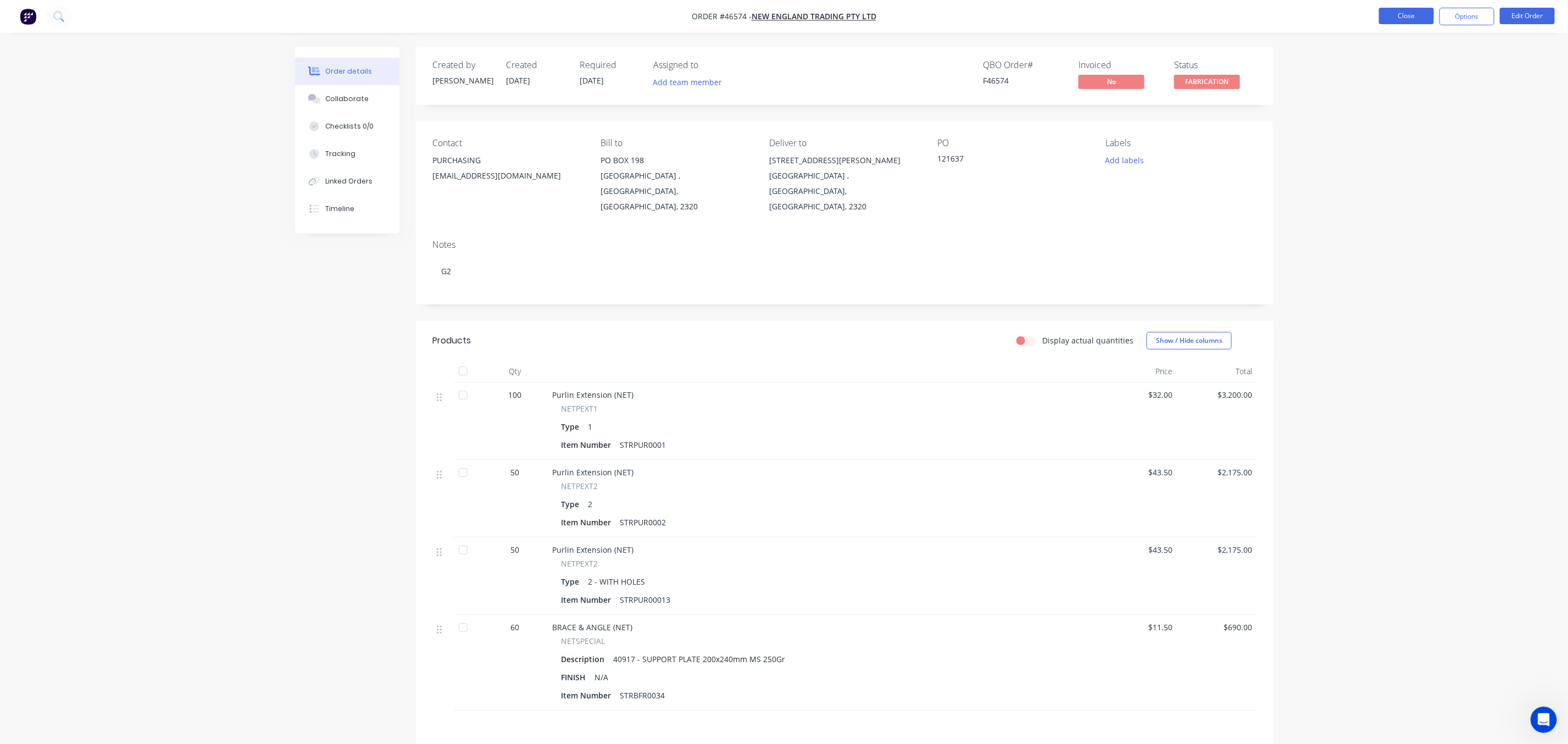
click at [1400, 17] on button "Close" at bounding box center [1407, 16] width 55 height 17
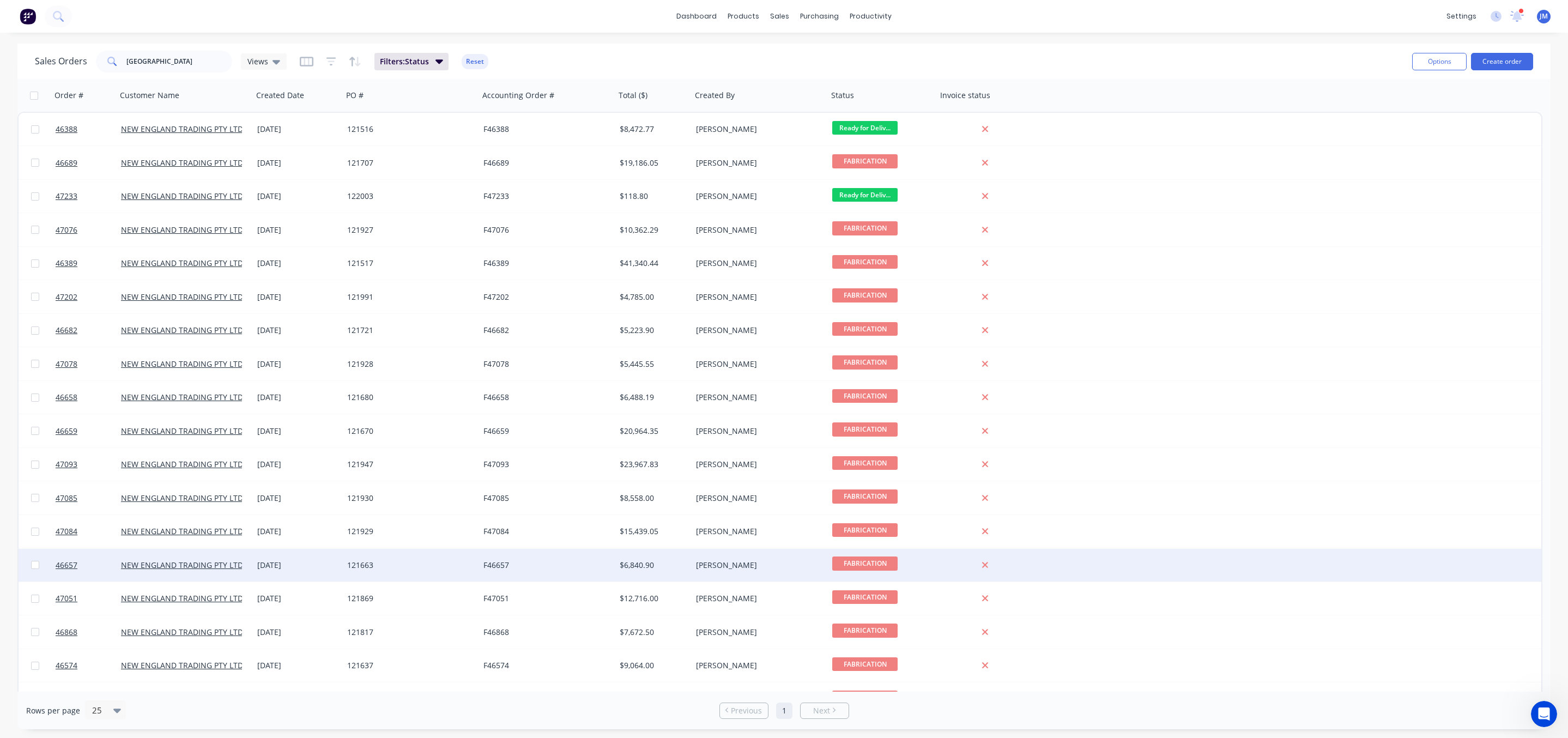
click at [581, 568] on div "F46657" at bounding box center [544, 566] width 121 height 11
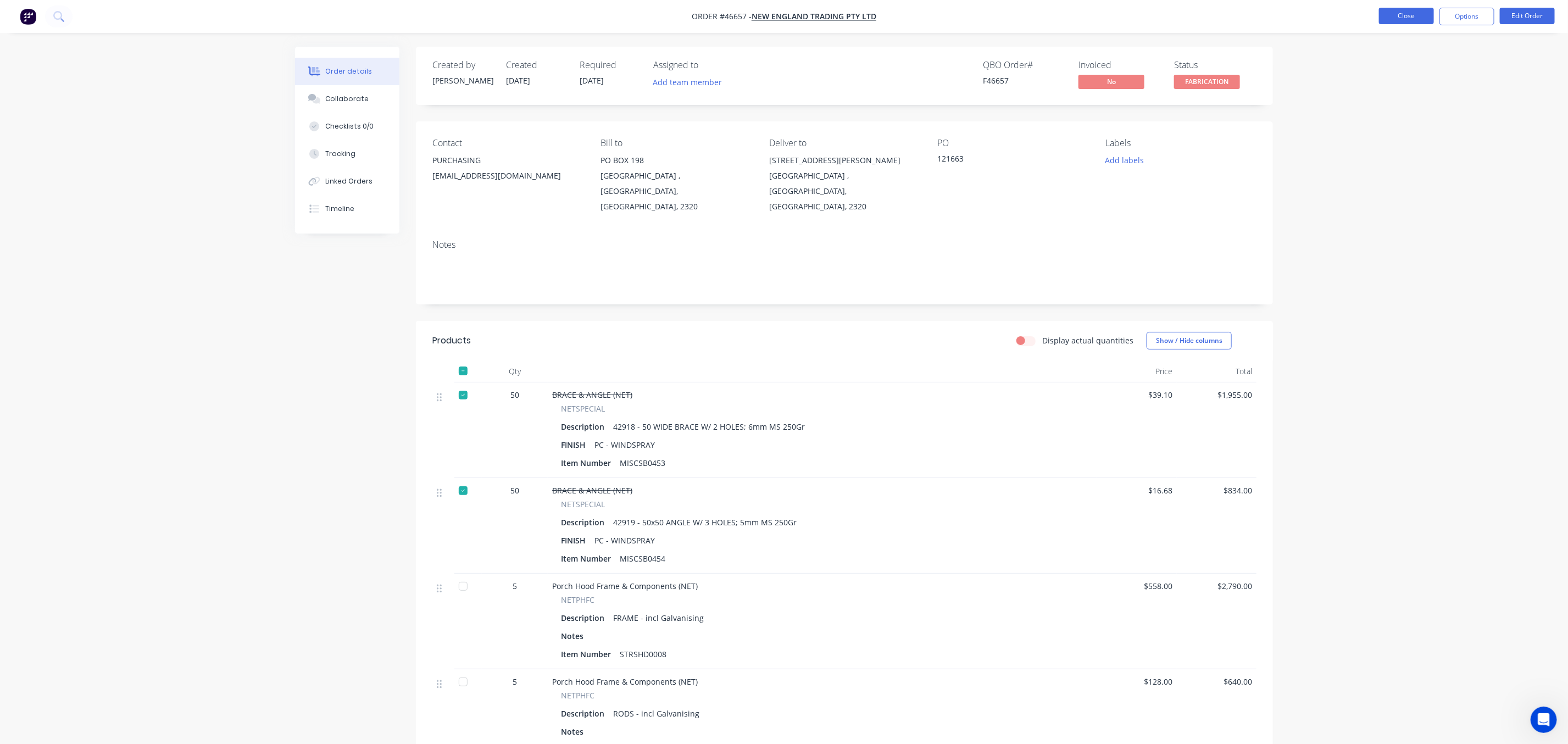
click at [1399, 15] on button "Close" at bounding box center [1407, 16] width 55 height 17
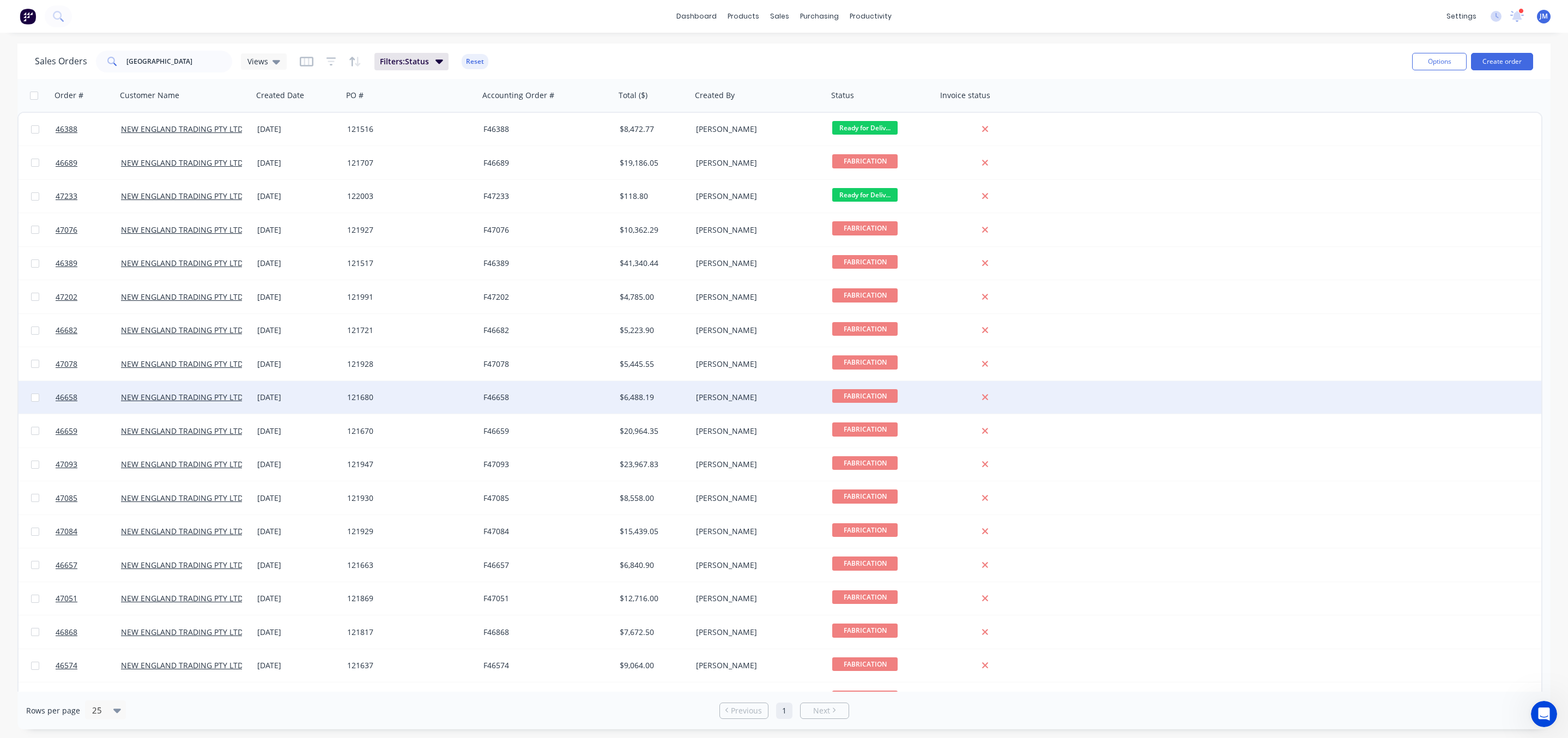
click at [534, 388] on div "F46658" at bounding box center [547, 398] width 136 height 33
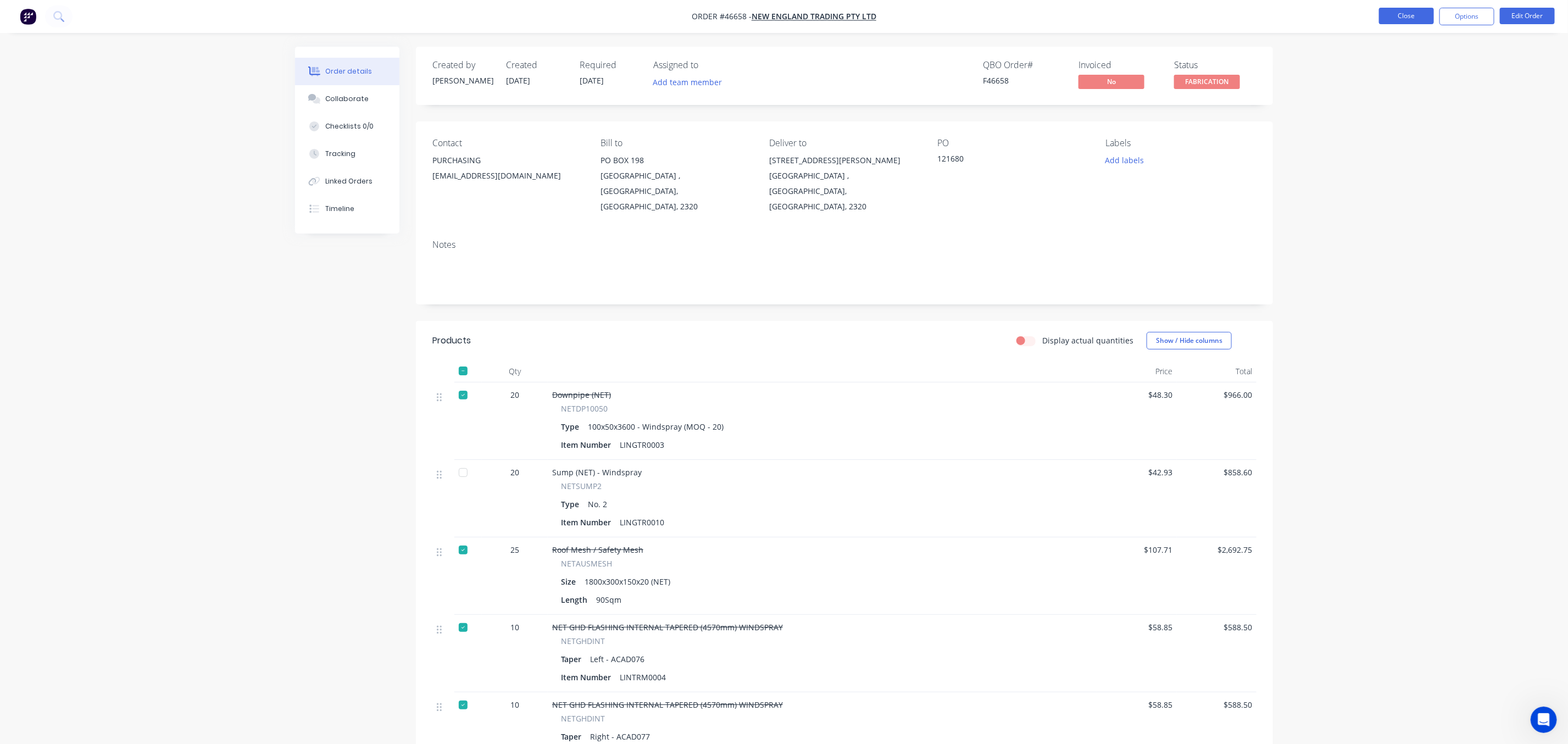
click at [1402, 10] on button "Close" at bounding box center [1407, 16] width 55 height 17
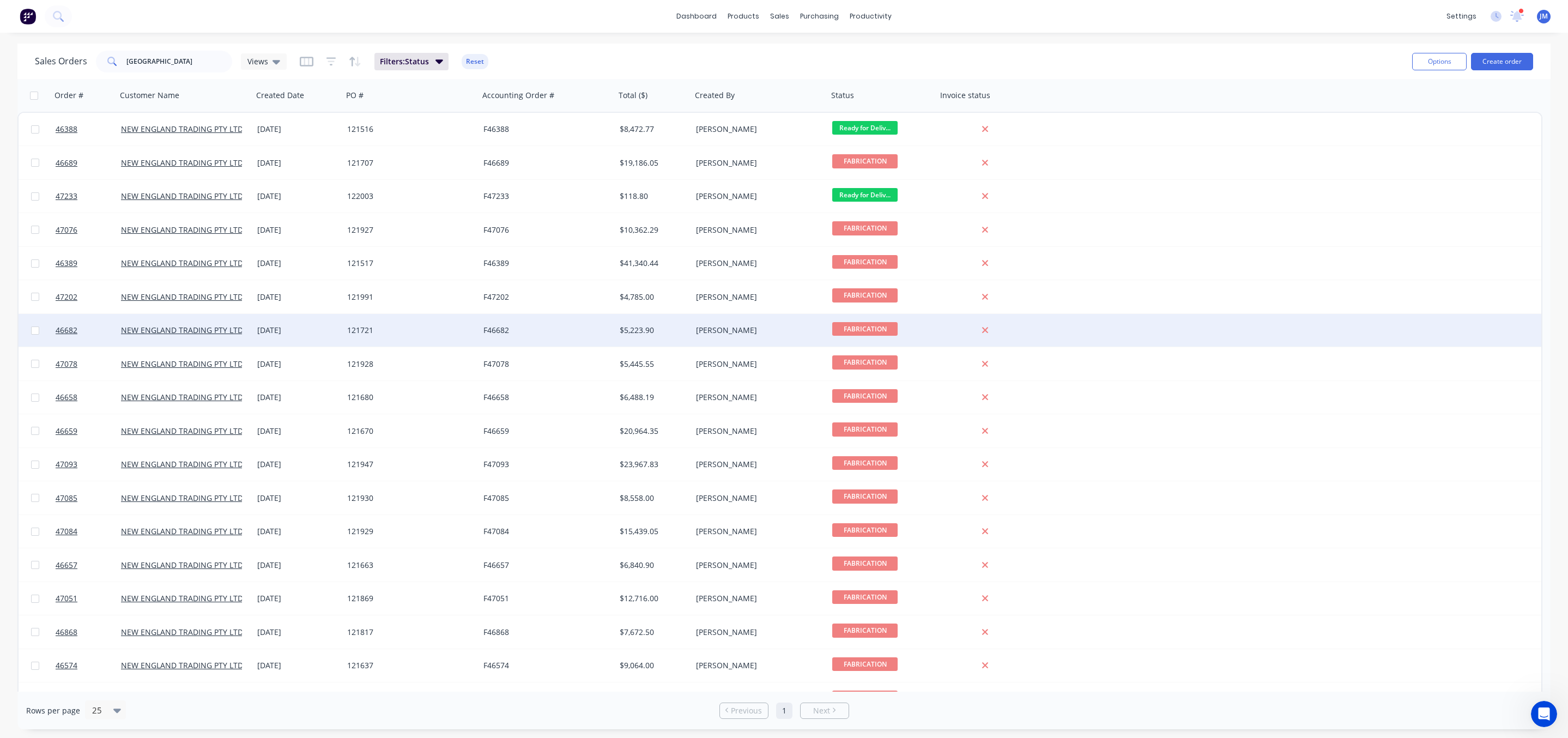
click at [532, 345] on div "F46682" at bounding box center [547, 331] width 136 height 33
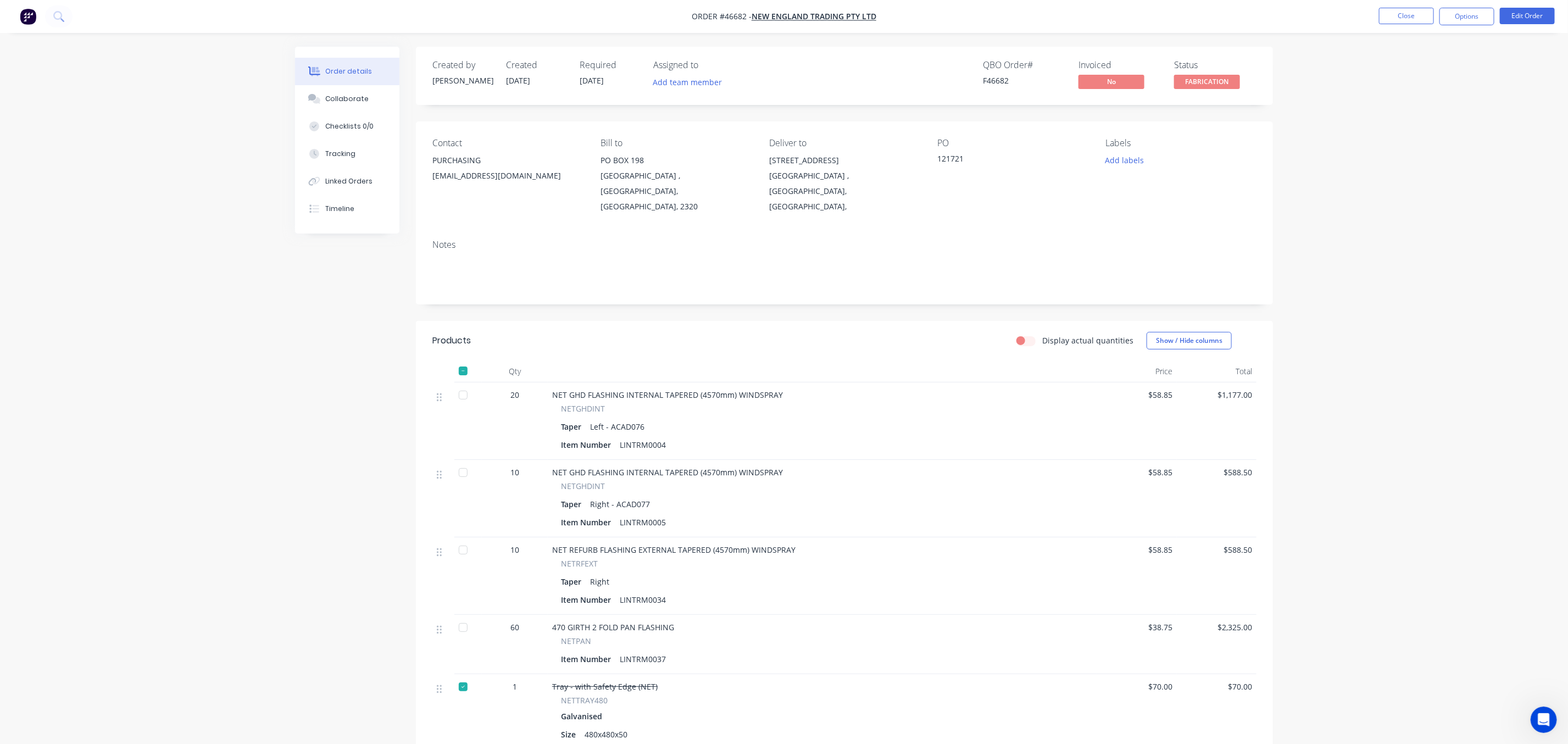
click at [1411, 5] on nav "Order #46682 - NEW ENGLAND TRADING PTY LTD Close Options Edit Order" at bounding box center [784, 17] width 1568 height 33
click at [1391, 31] on nav "Order #46682 - NEW ENGLAND TRADING PTY LTD Close Options Edit Order" at bounding box center [784, 17] width 1568 height 33
click at [1395, 18] on button "Close" at bounding box center [1407, 16] width 55 height 17
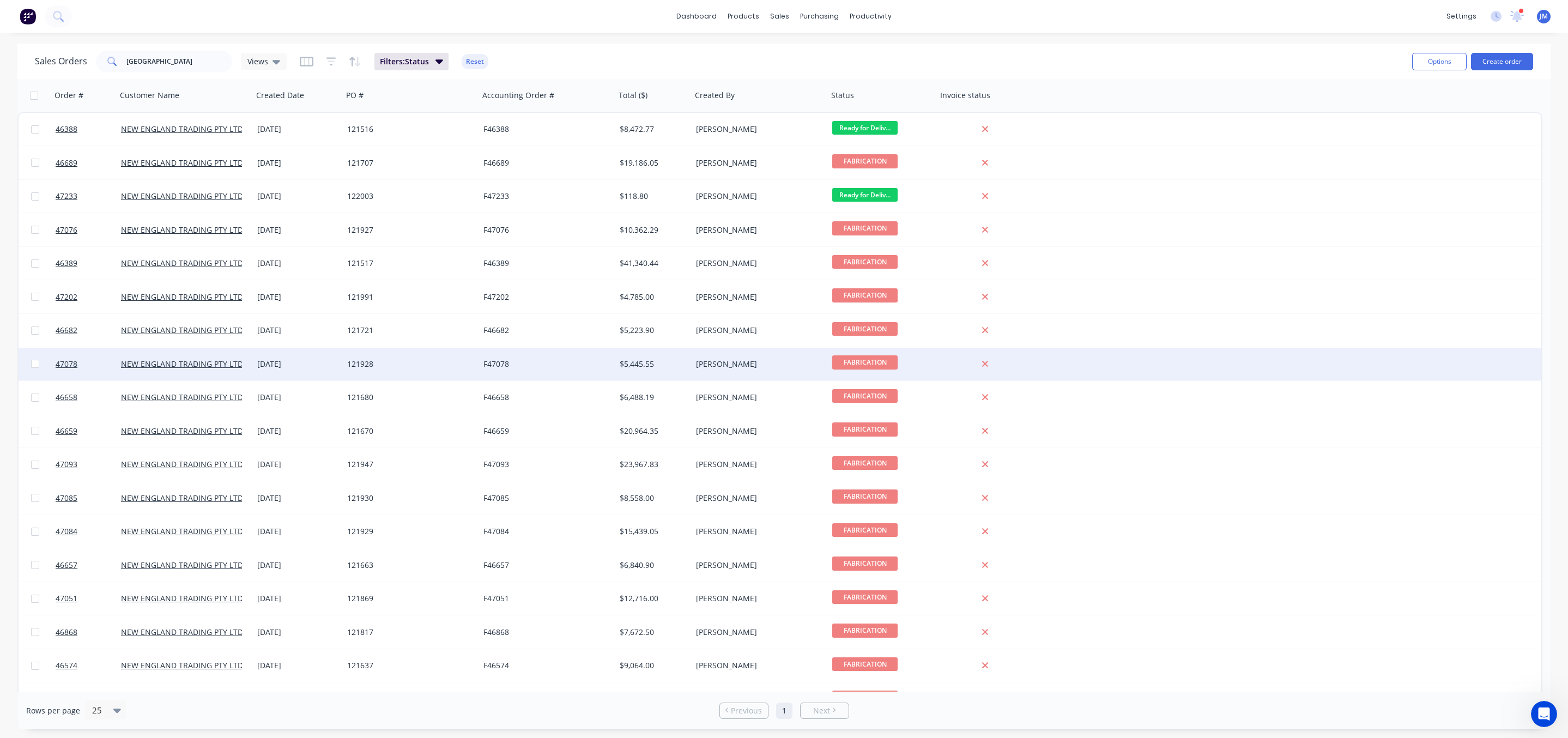
click at [574, 365] on div "F47078" at bounding box center [544, 364] width 121 height 11
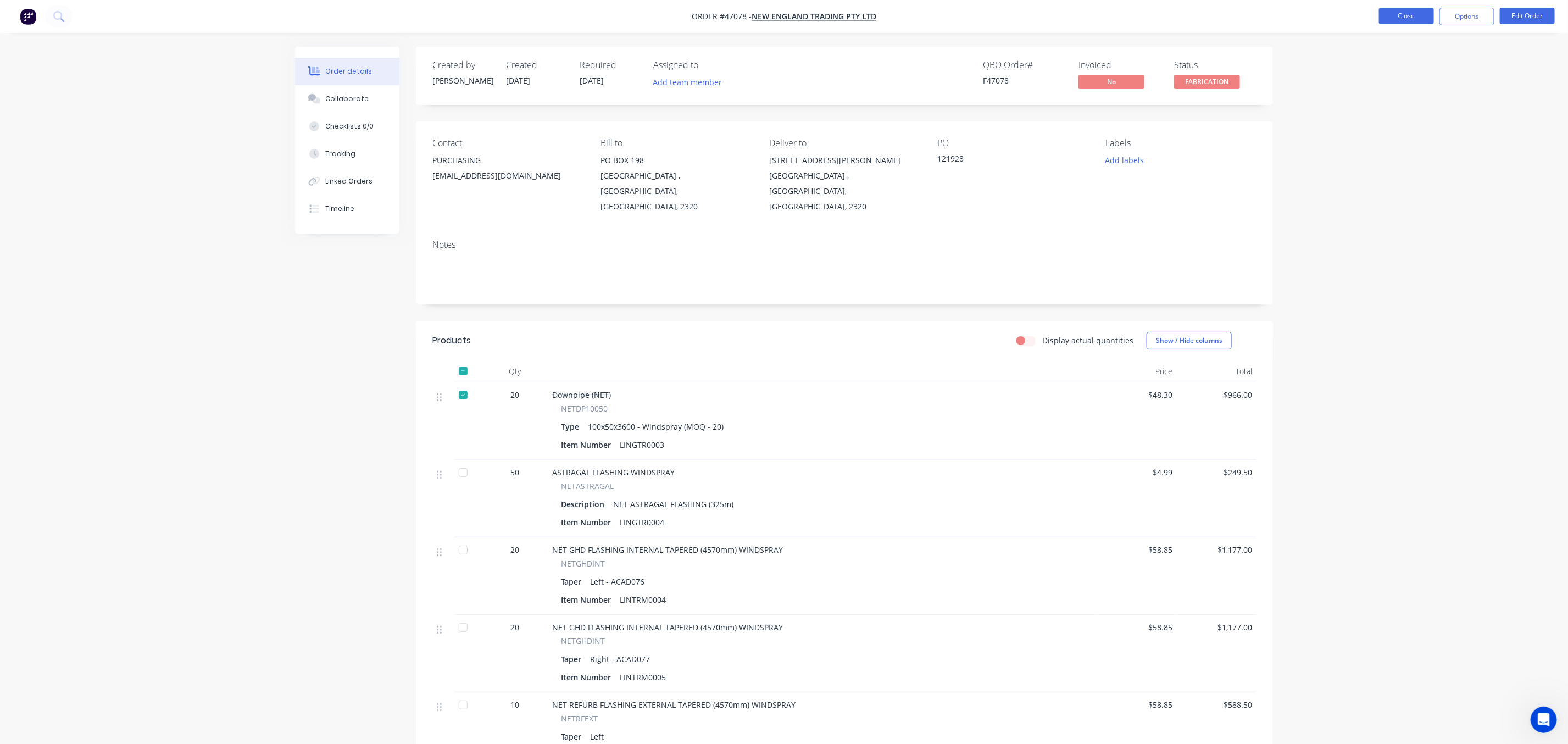
click at [1406, 12] on button "Close" at bounding box center [1407, 16] width 55 height 17
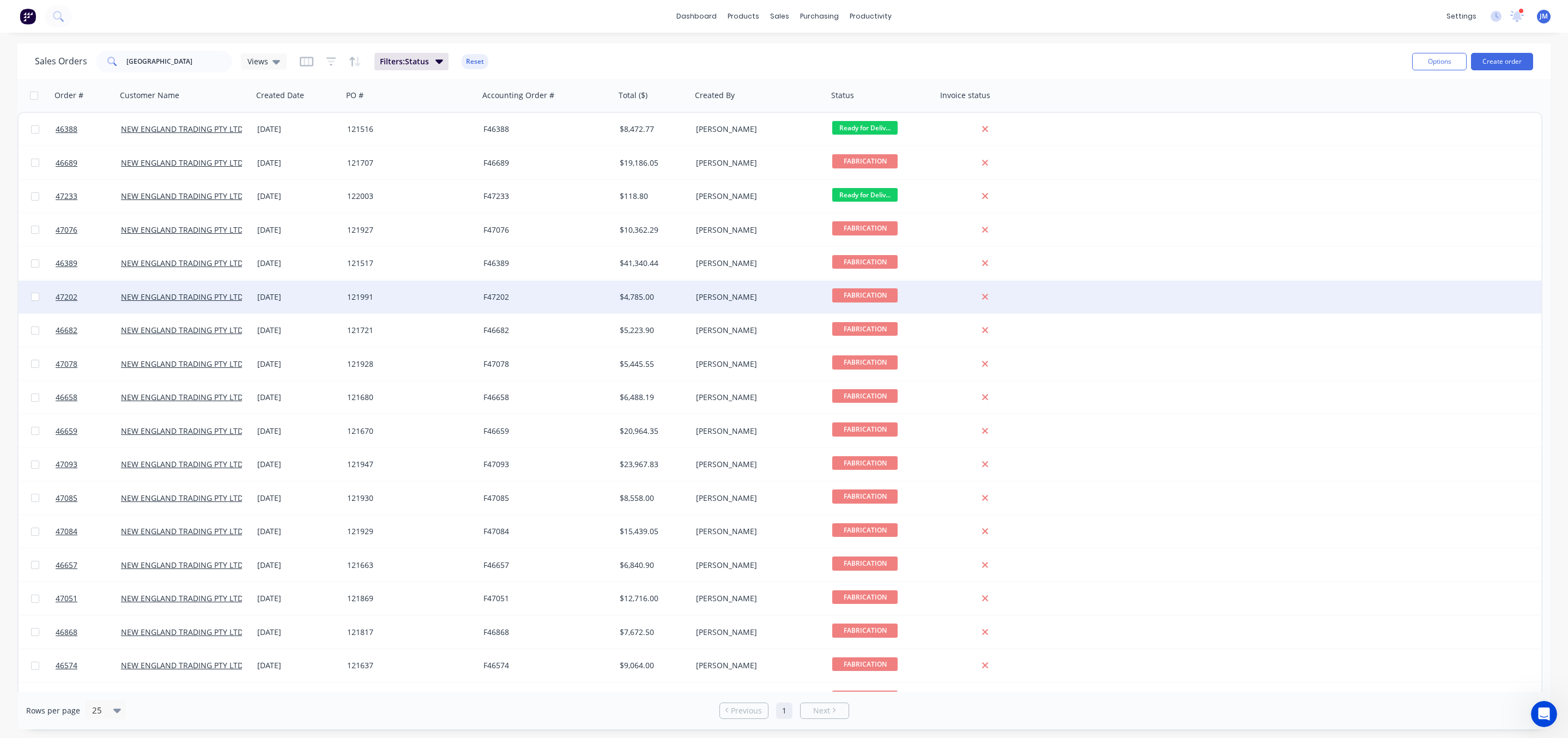
click at [558, 289] on div "F47202" at bounding box center [547, 297] width 136 height 33
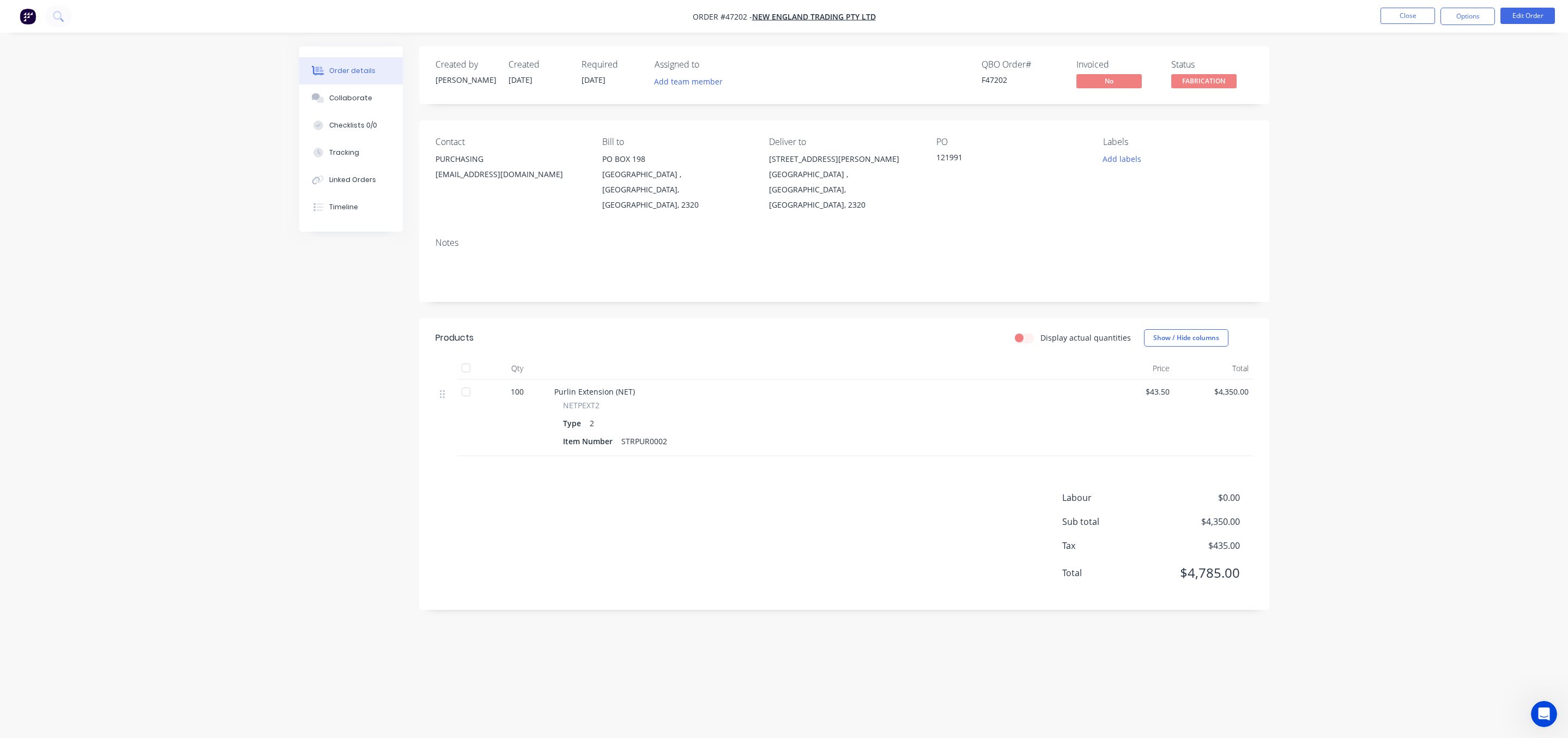
click at [1402, 30] on nav "Order #47202 - NEW ENGLAND TRADING PTY LTD Close Options Edit Order" at bounding box center [784, 16] width 1568 height 33
click at [1409, 12] on button "Close" at bounding box center [1408, 16] width 55 height 16
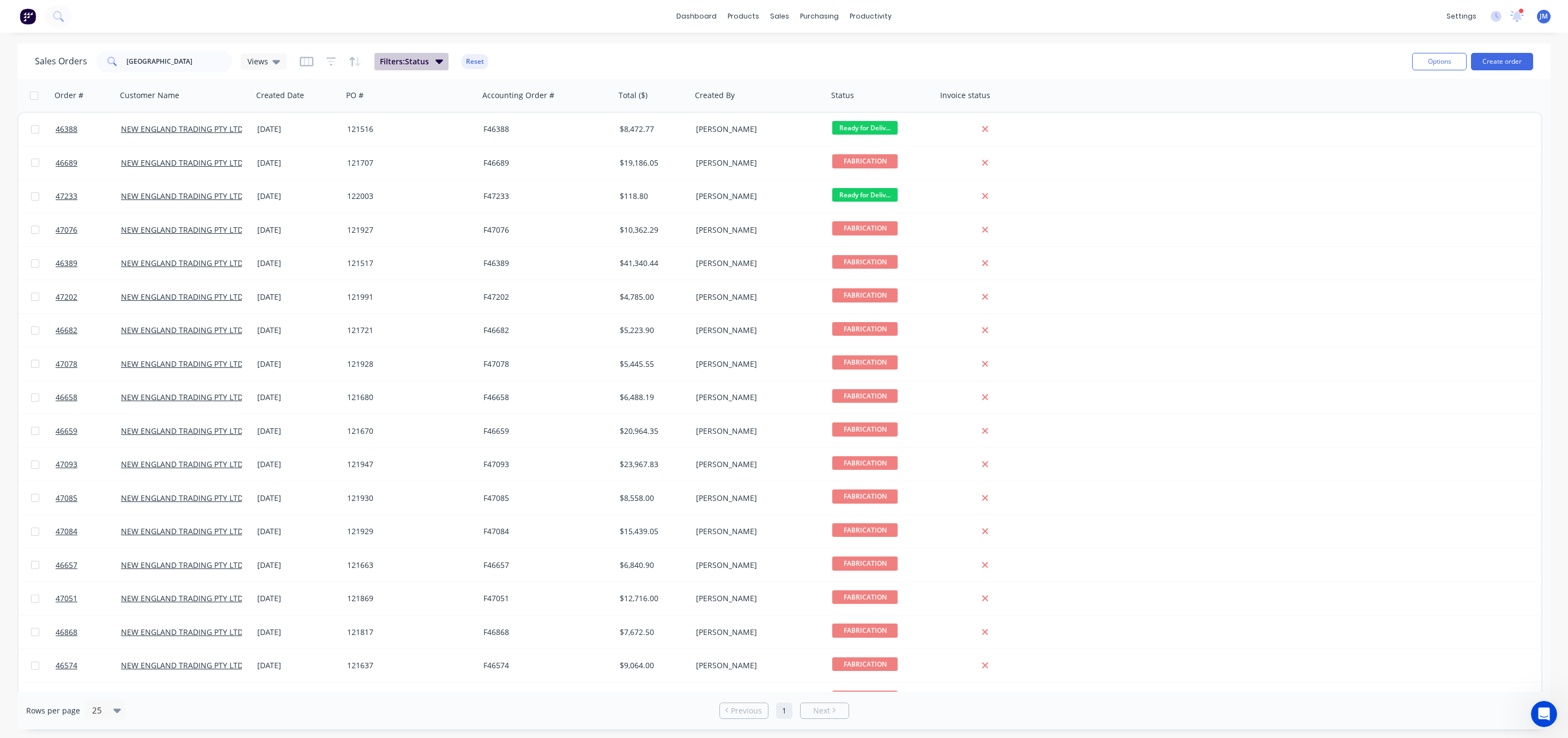
drag, startPoint x: 394, startPoint y: 71, endPoint x: 396, endPoint y: 65, distance: 6.3
click at [393, 72] on div "Sales Orders new [GEOGRAPHIC_DATA] Views Filters: Status Reset" at bounding box center [719, 62] width 1368 height 27
click at [409, 55] on button "Filters: Status" at bounding box center [411, 62] width 74 height 18
click at [592, 123] on div "13 Status selected" at bounding box center [635, 118] width 99 height 12
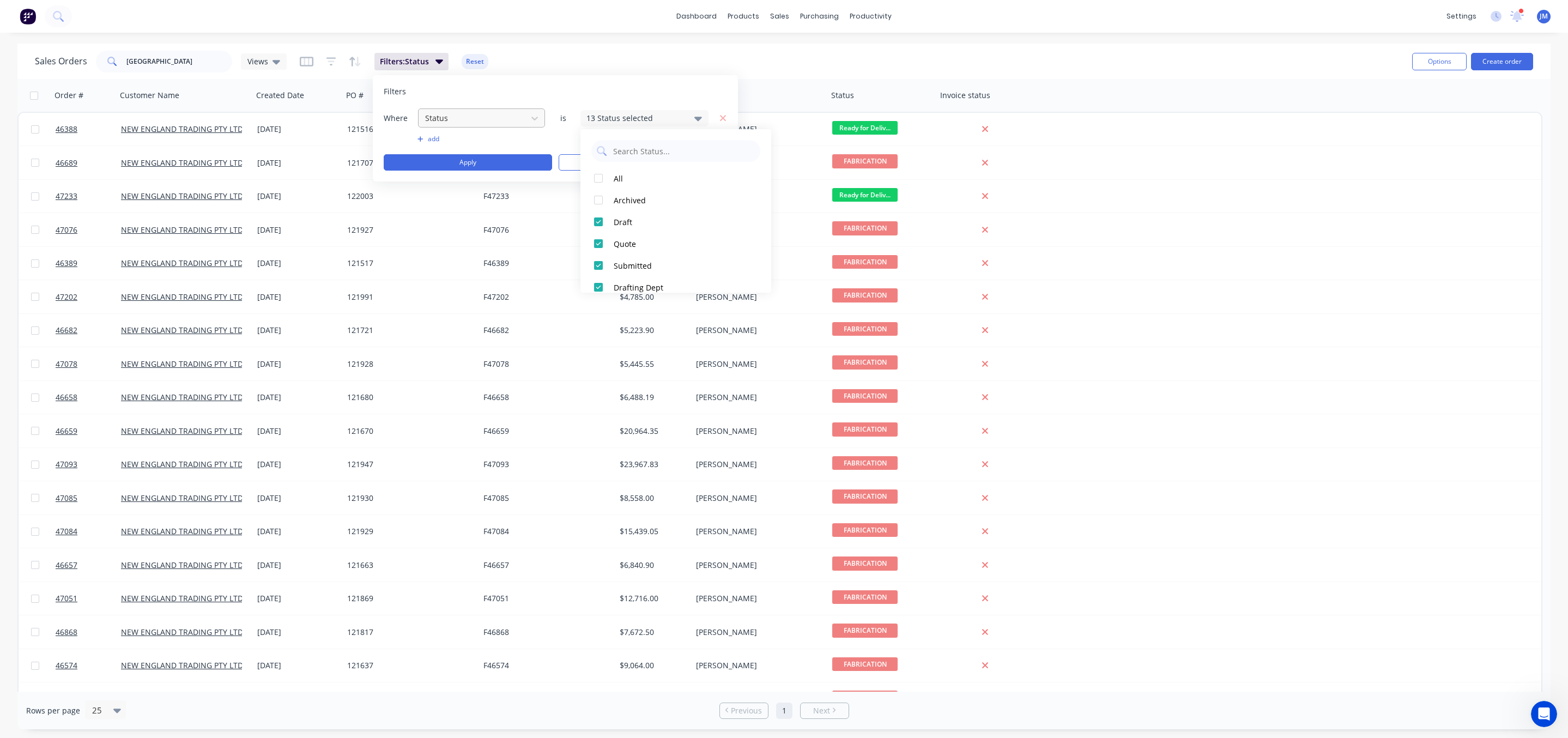
click at [482, 118] on div at bounding box center [473, 118] width 97 height 13
click at [609, 117] on div "13 Status selected" at bounding box center [635, 118] width 99 height 12
click at [645, 179] on div "All" at bounding box center [679, 178] width 131 height 12
click at [478, 155] on button "Apply" at bounding box center [467, 162] width 169 height 16
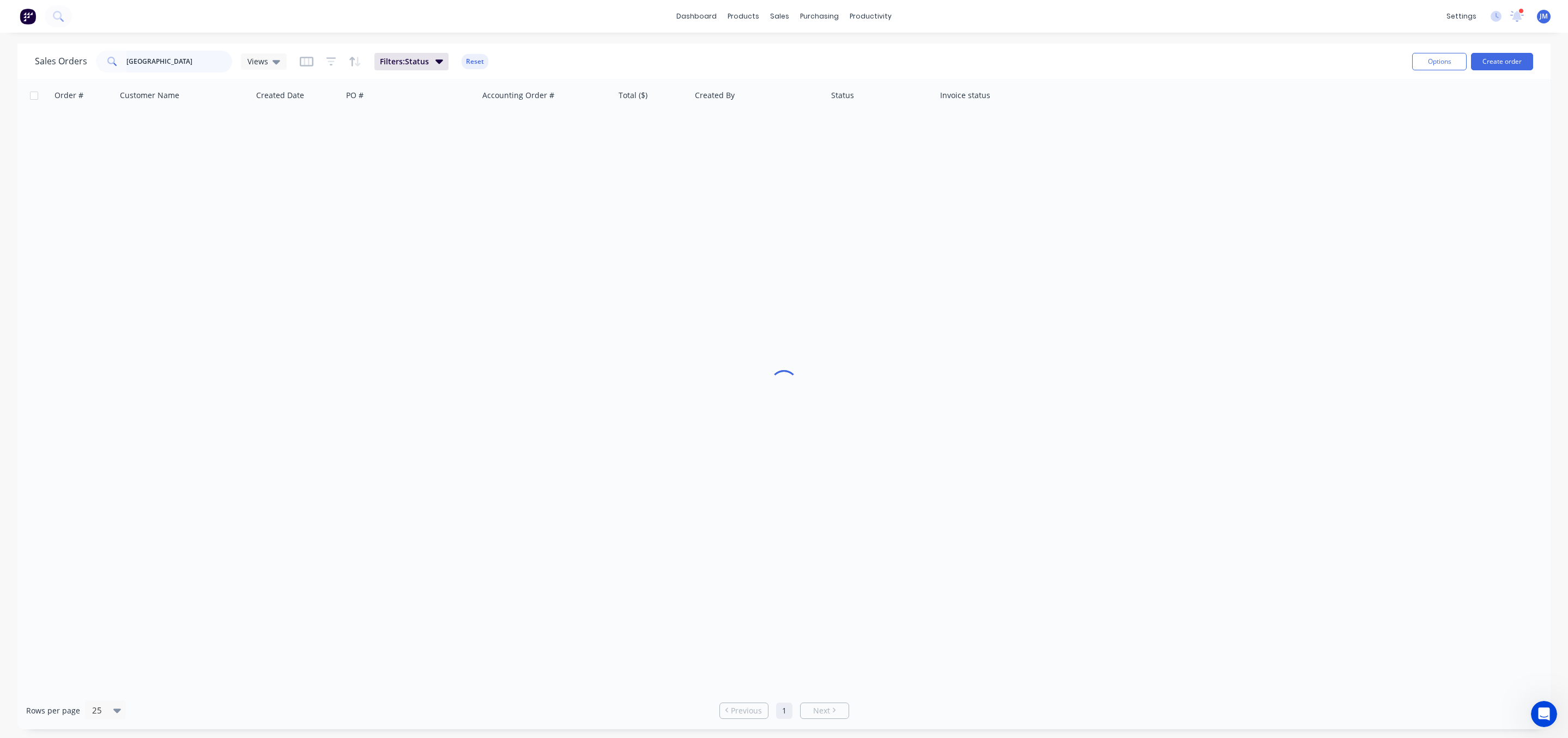
click at [177, 57] on input "[GEOGRAPHIC_DATA]" at bounding box center [180, 62] width 107 height 22
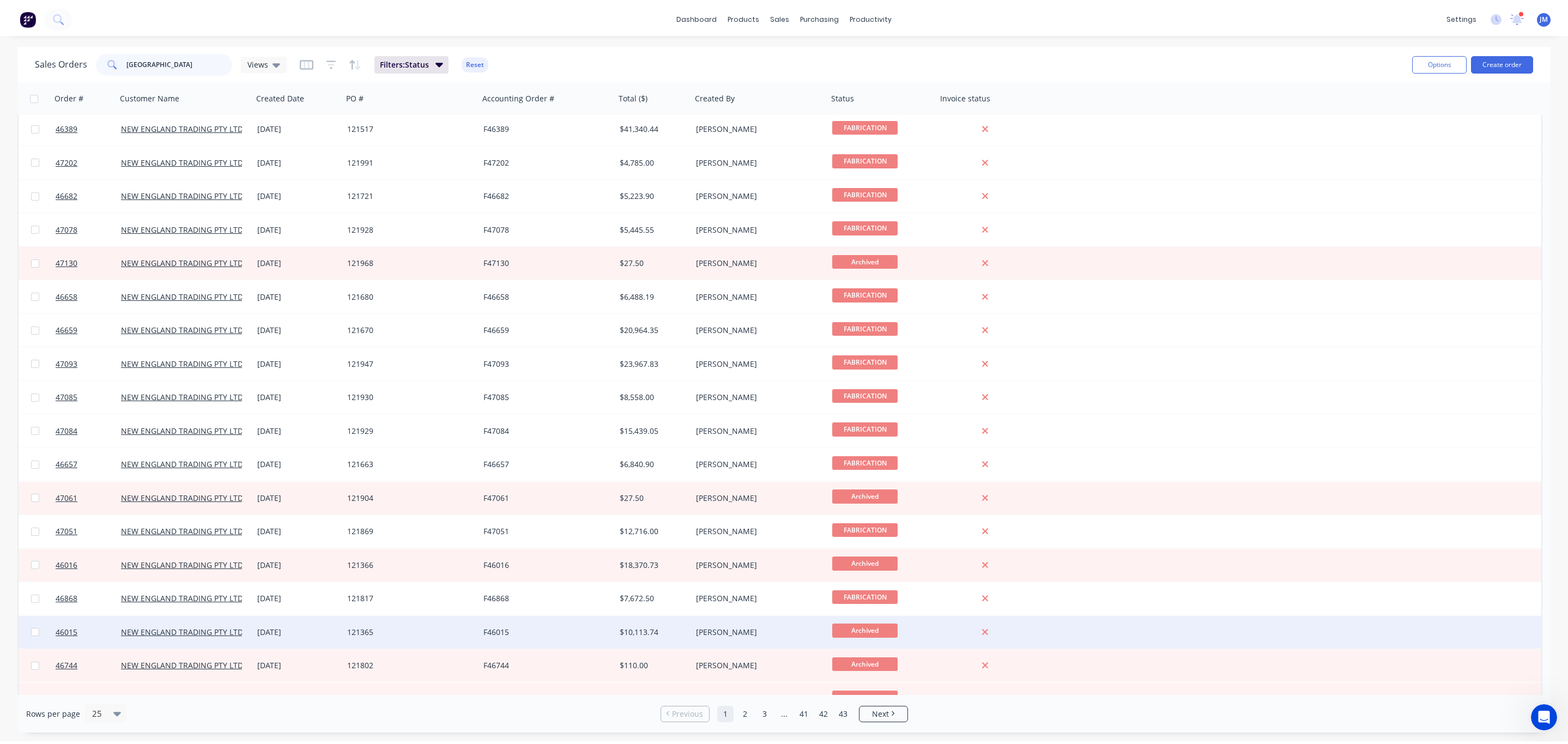
scroll to position [258, 0]
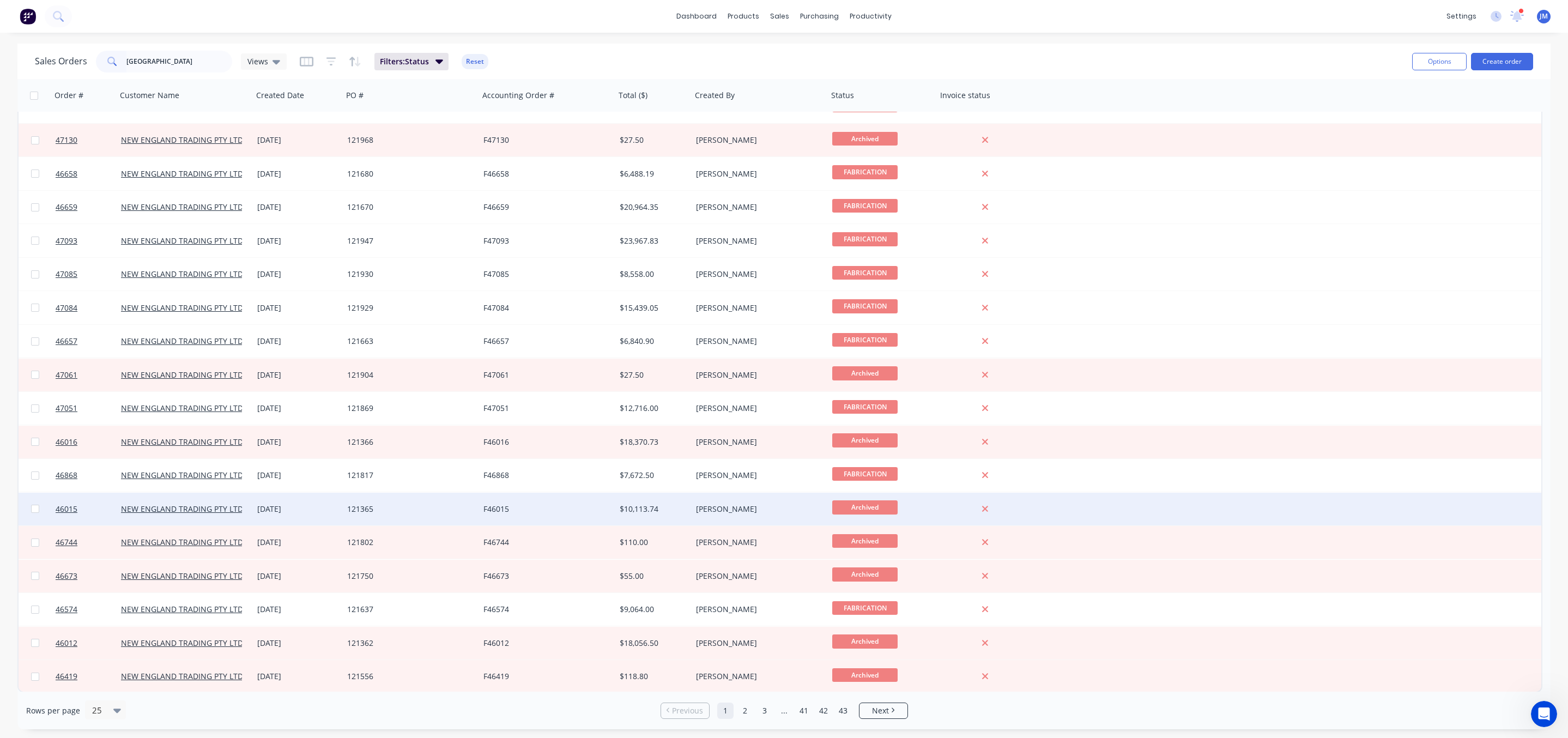
click at [673, 511] on div "$10,113.74" at bounding box center [652, 509] width 65 height 11
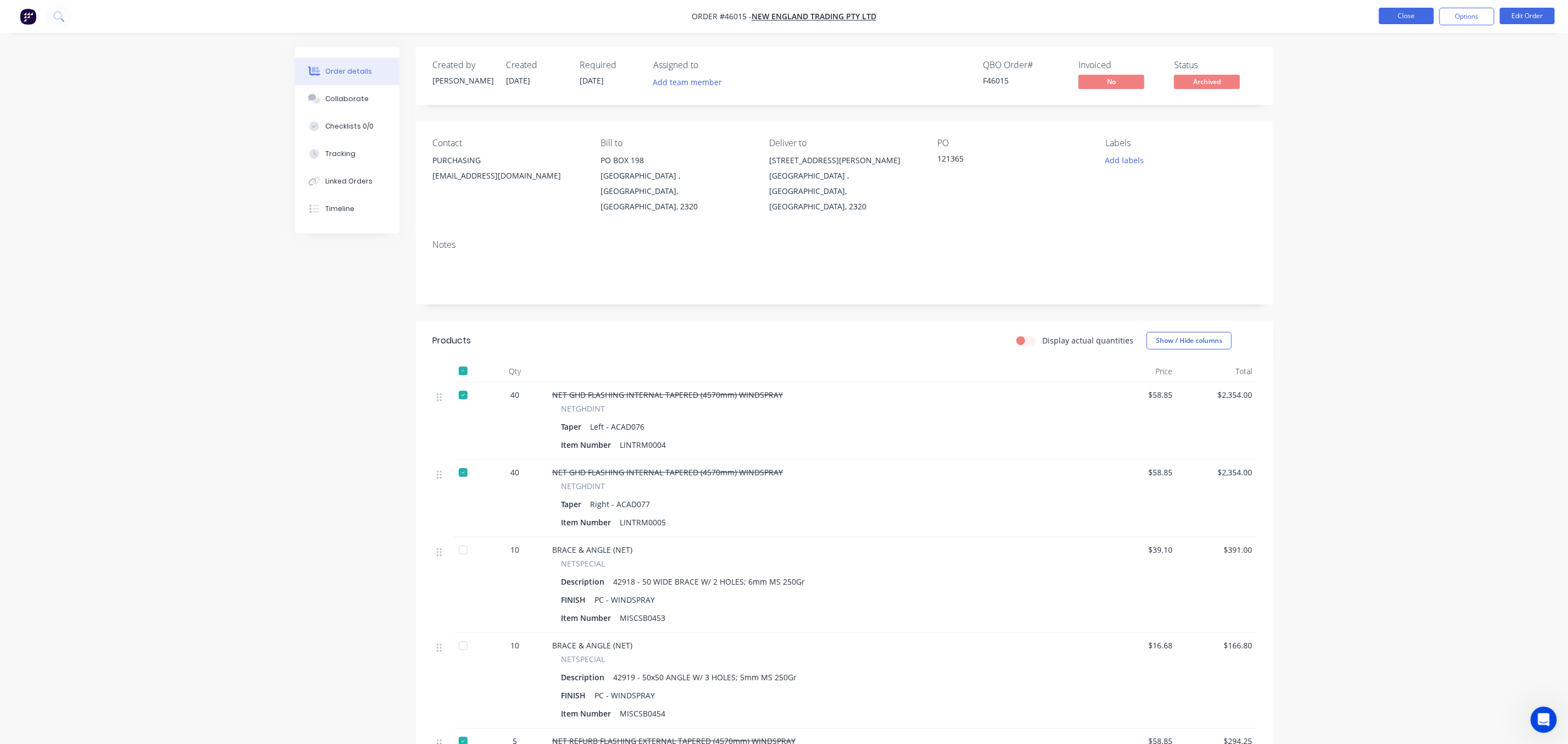
click at [1408, 10] on button "Close" at bounding box center [1407, 16] width 55 height 17
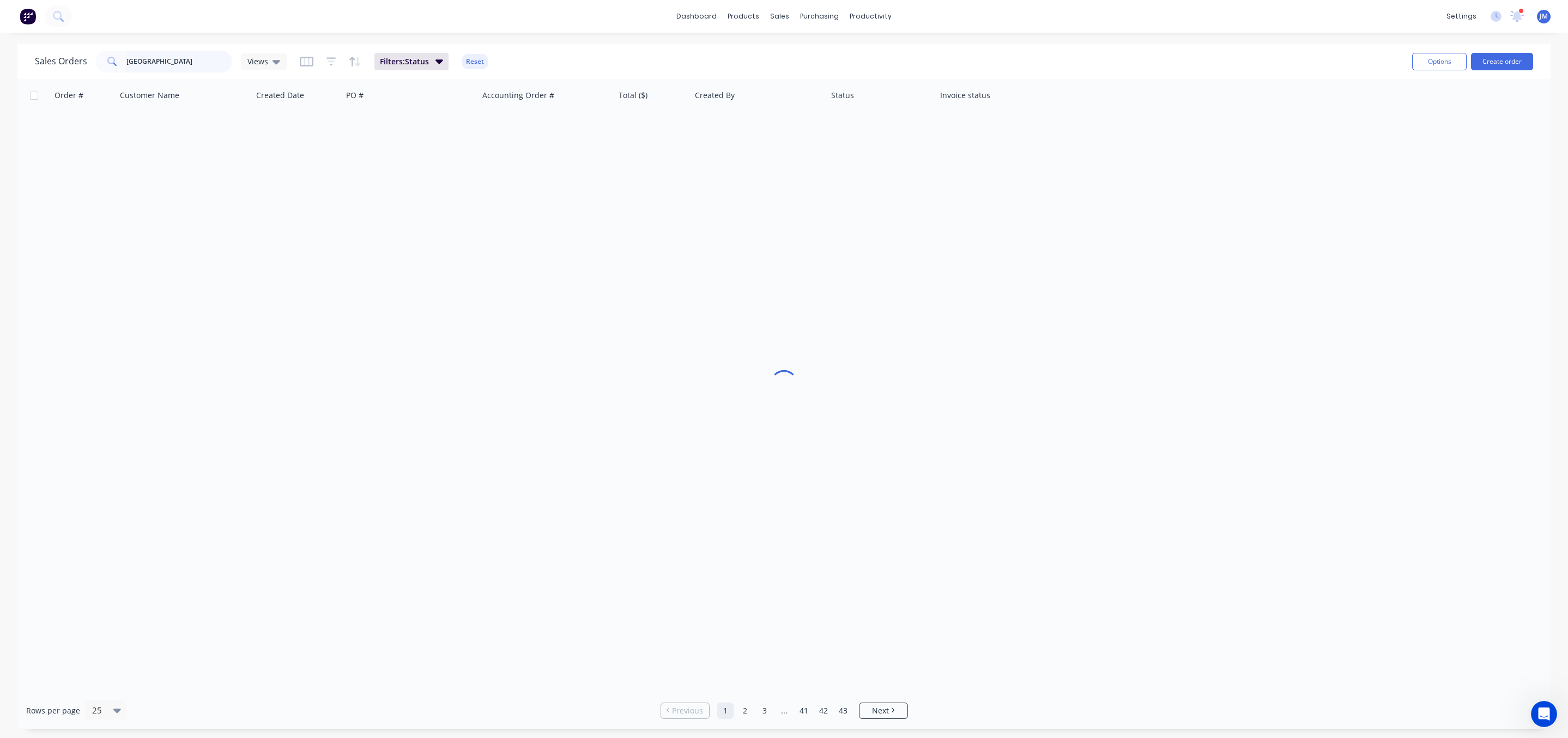
click at [191, 67] on input "[GEOGRAPHIC_DATA]" at bounding box center [180, 62] width 107 height 22
drag, startPoint x: 206, startPoint y: 56, endPoint x: 23, endPoint y: 55, distance: 183.0
click at [24, 55] on div "Sales Orders [GEOGRAPHIC_DATA] ac Views Filters: Status Reset Options Create or…" at bounding box center [784, 62] width 1533 height 35
type input "ac bracket"
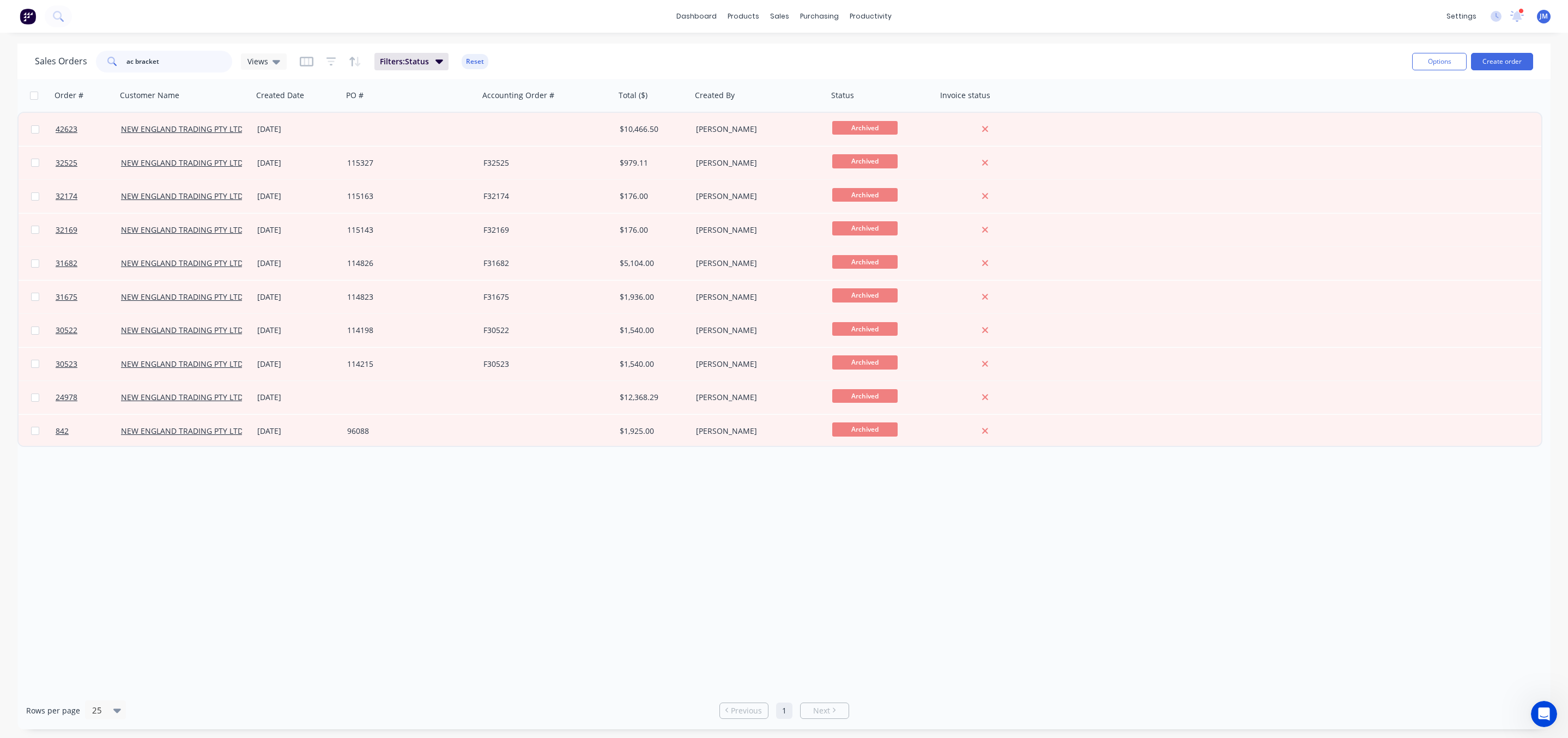
drag, startPoint x: 174, startPoint y: 58, endPoint x: -28, endPoint y: 53, distance: 202.1
click at [0, 53] on html "dashboard products sales purchasing productivity dashboard products Product Cat…" at bounding box center [784, 369] width 1568 height 738
drag, startPoint x: 177, startPoint y: 64, endPoint x: 182, endPoint y: 65, distance: 5.1
click at [177, 65] on input "ac bracket" at bounding box center [180, 62] width 107 height 22
click at [192, 65] on input "ac bracket" at bounding box center [180, 62] width 107 height 22
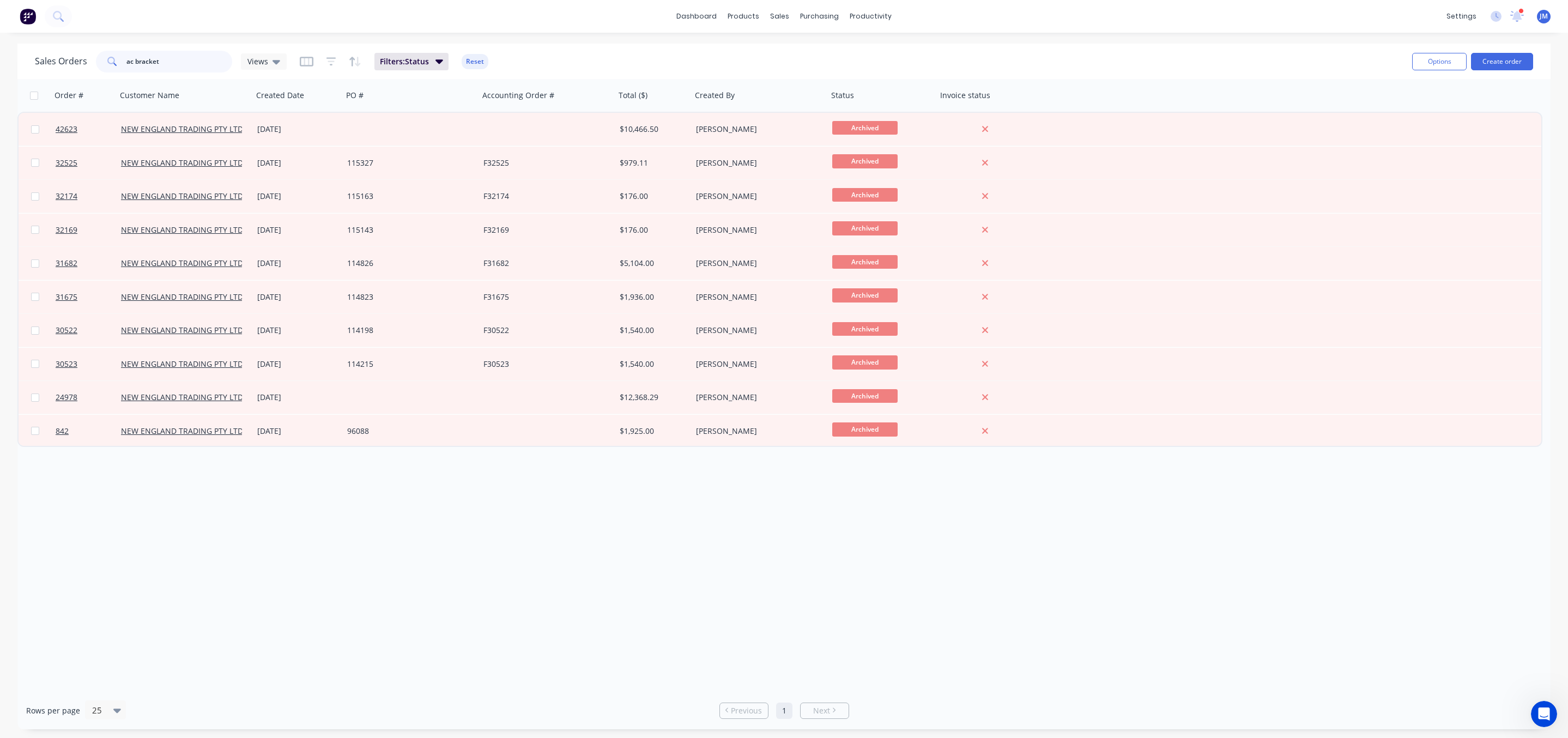
click at [142, 65] on input "ac bracket" at bounding box center [180, 62] width 107 height 22
drag, startPoint x: 180, startPoint y: 65, endPoint x: 26, endPoint y: 60, distance: 154.1
click at [38, 67] on div "Sales Orders ac bracket Views" at bounding box center [161, 62] width 252 height 22
click at [789, 52] on div at bounding box center [786, 52] width 16 height 10
drag, startPoint x: 198, startPoint y: 29, endPoint x: 174, endPoint y: 55, distance: 35.4
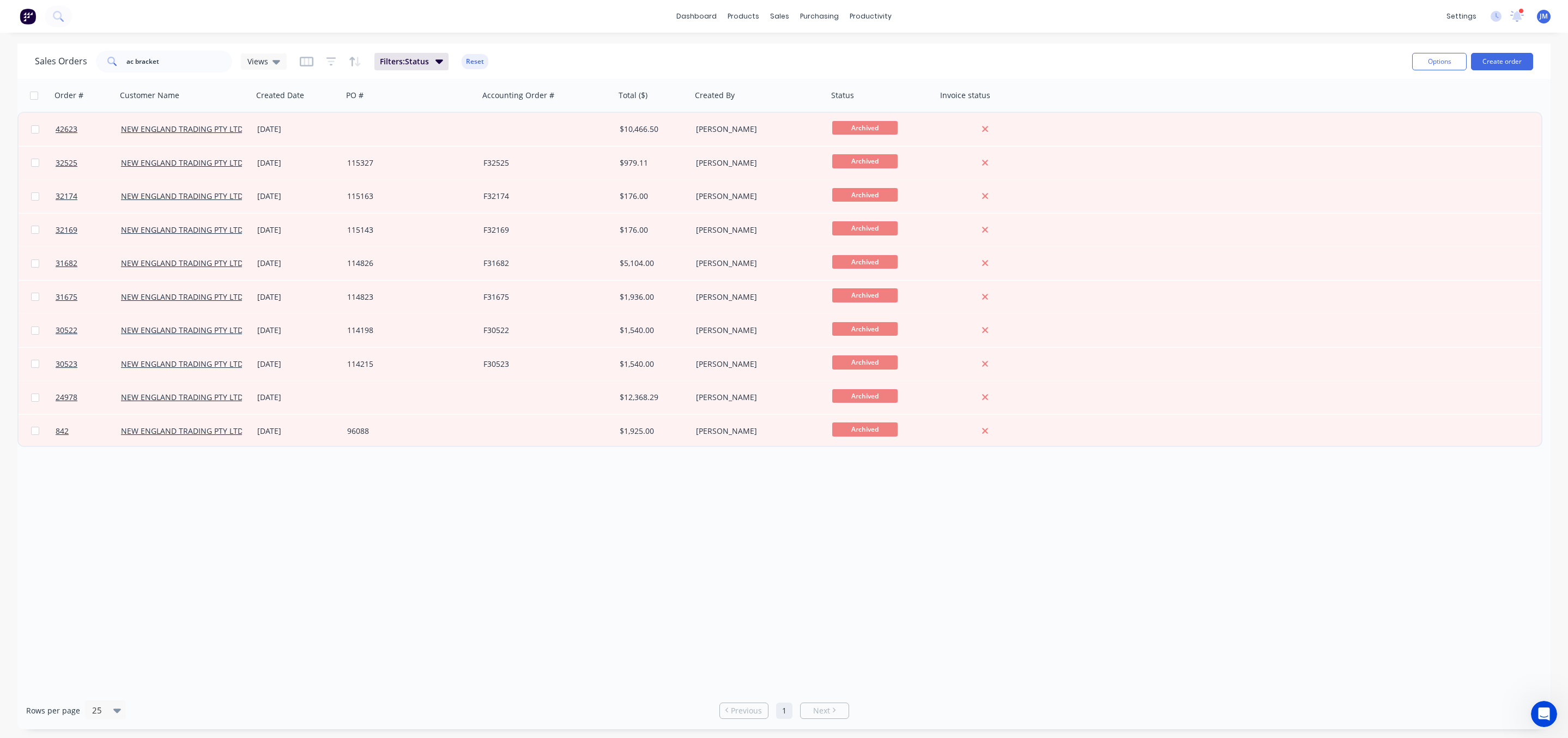
click at [198, 30] on div "dashboard products sales purchasing productivity dashboard products Product Cat…" at bounding box center [784, 16] width 1568 height 33
click at [173, 56] on input "ac bracket" at bounding box center [180, 62] width 107 height 22
drag, startPoint x: 184, startPoint y: 61, endPoint x: -10, endPoint y: 76, distance: 194.6
click at [0, 76] on html "dashboard products sales purchasing productivity dashboard products Product Cat…" at bounding box center [784, 369] width 1568 height 738
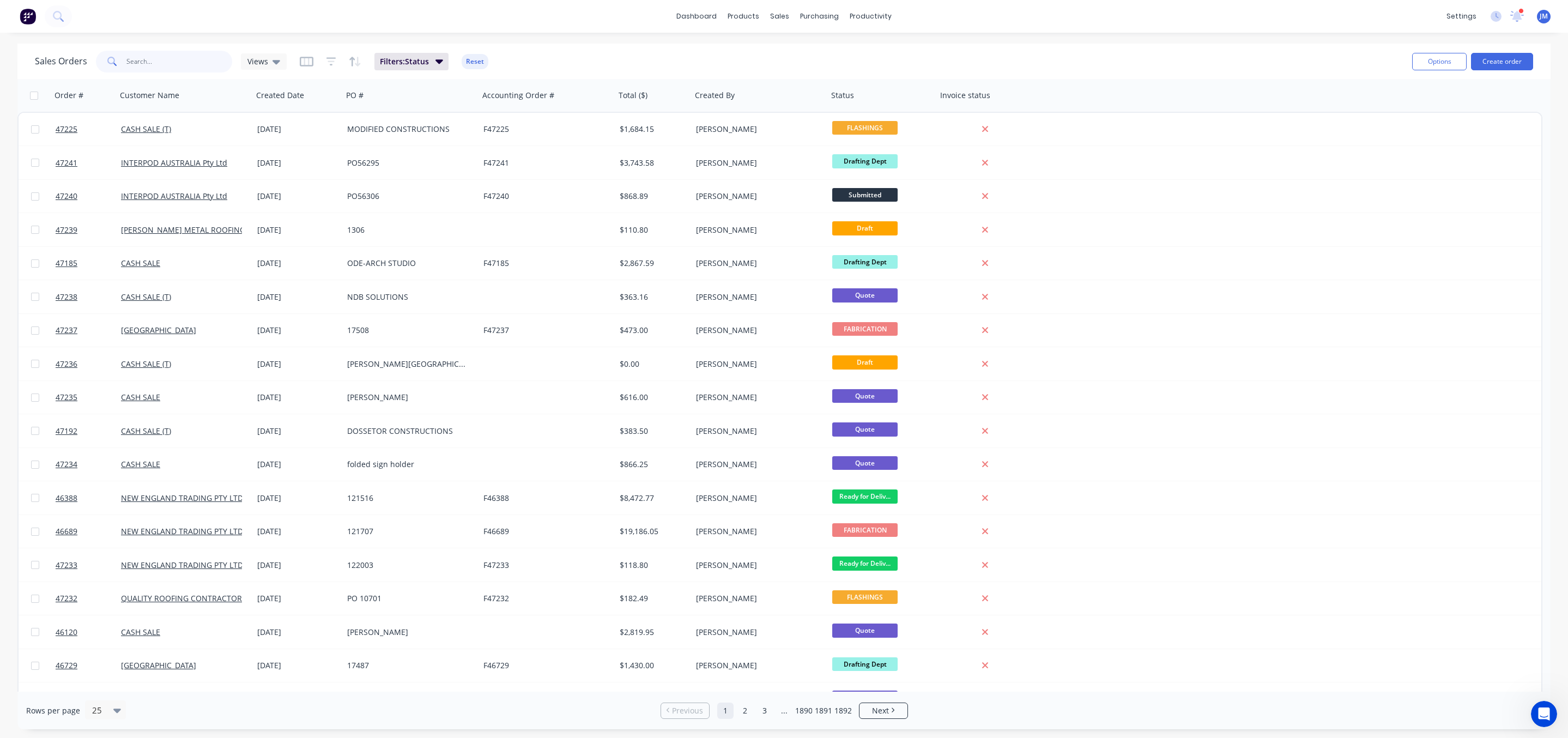
click at [153, 58] on input "text" at bounding box center [180, 62] width 107 height 22
click at [153, 43] on div "dashboard products sales purchasing productivity dashboard products Product Cat…" at bounding box center [784, 369] width 1568 height 738
drag, startPoint x: 164, startPoint y: 85, endPoint x: 179, endPoint y: 69, distance: 21.9
click at [0, 0] on div at bounding box center [0, 0] width 0 height 0
click at [179, 69] on input "text" at bounding box center [180, 62] width 107 height 22
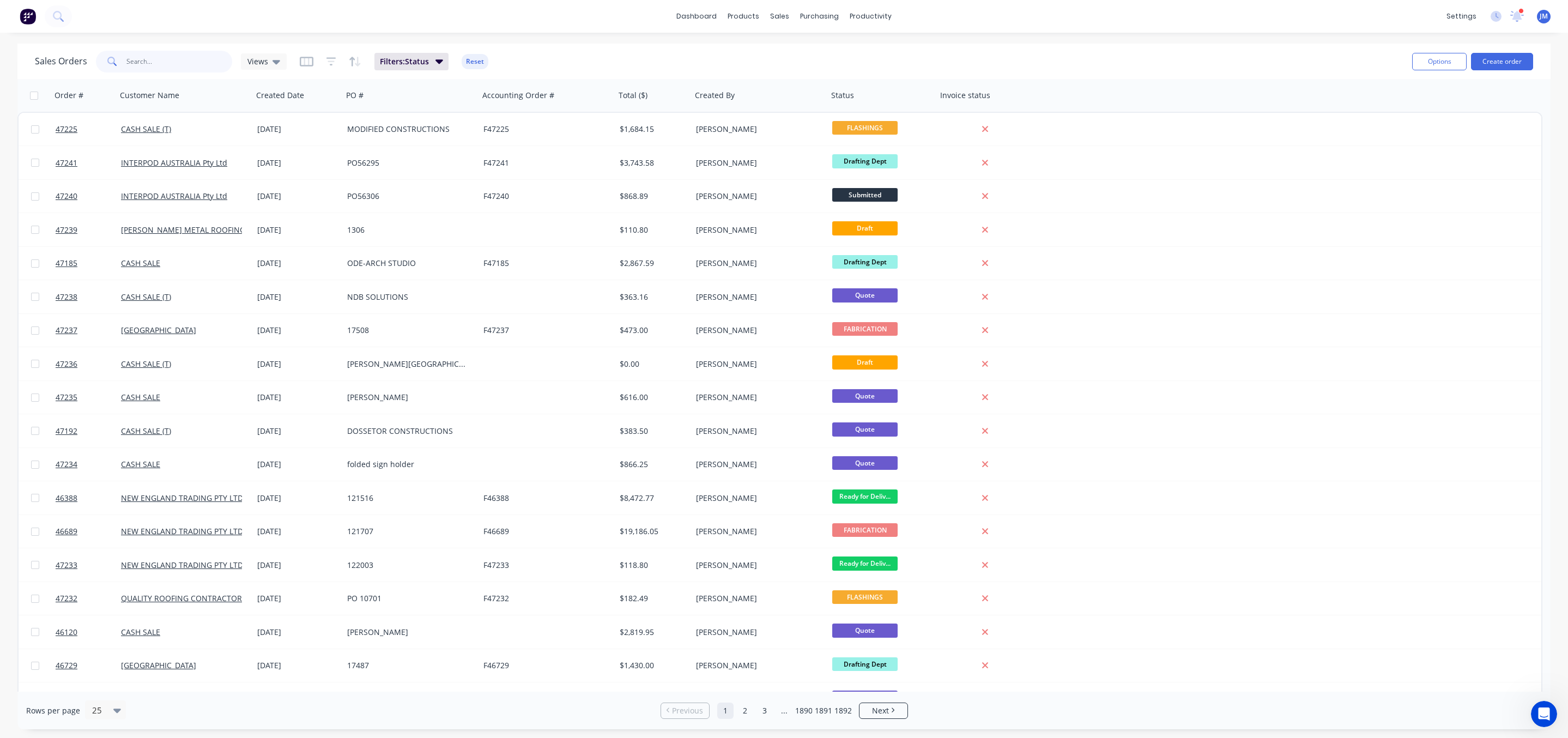
click at [175, 51] on input "text" at bounding box center [180, 62] width 107 height 22
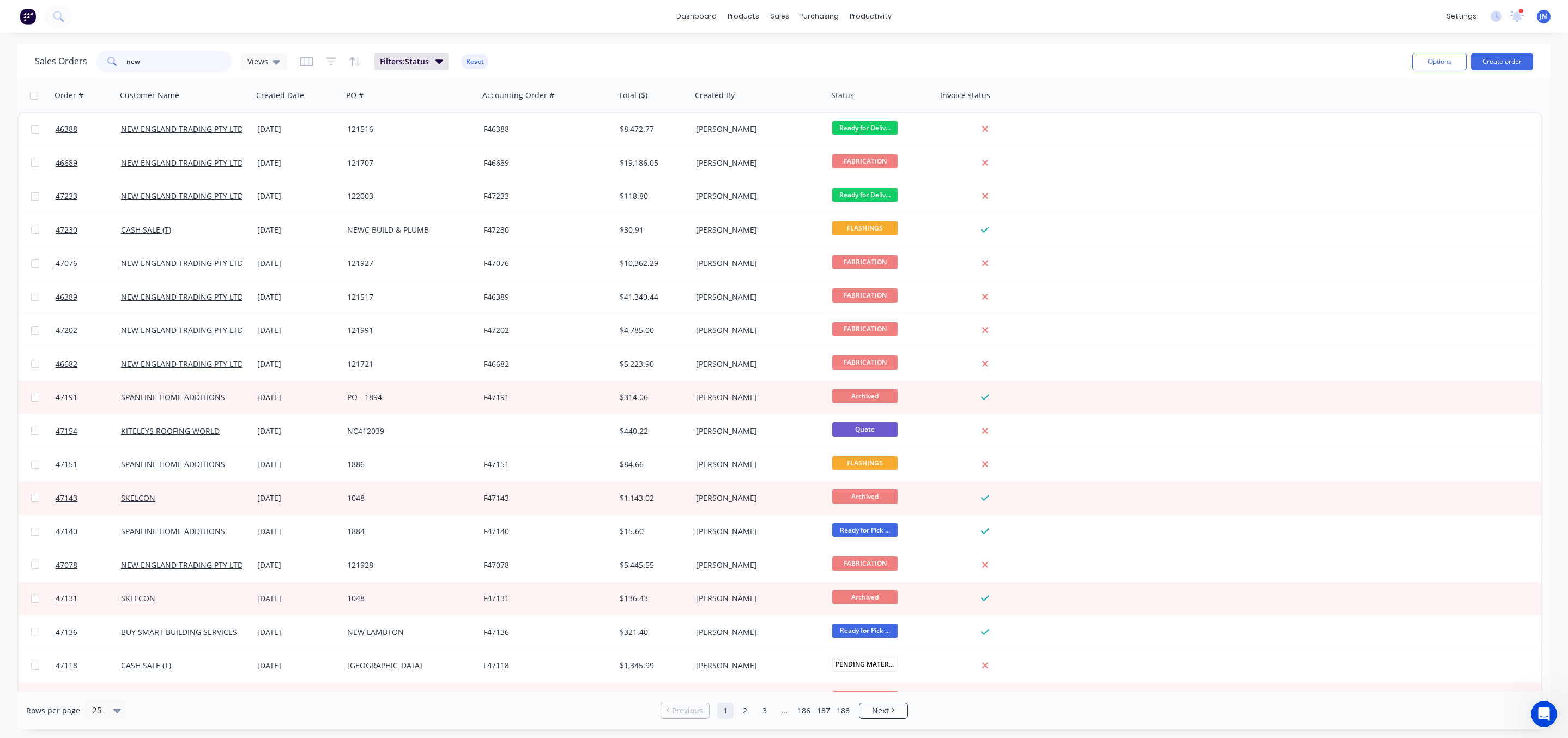
type input "new"
